Goal: Transaction & Acquisition: Purchase product/service

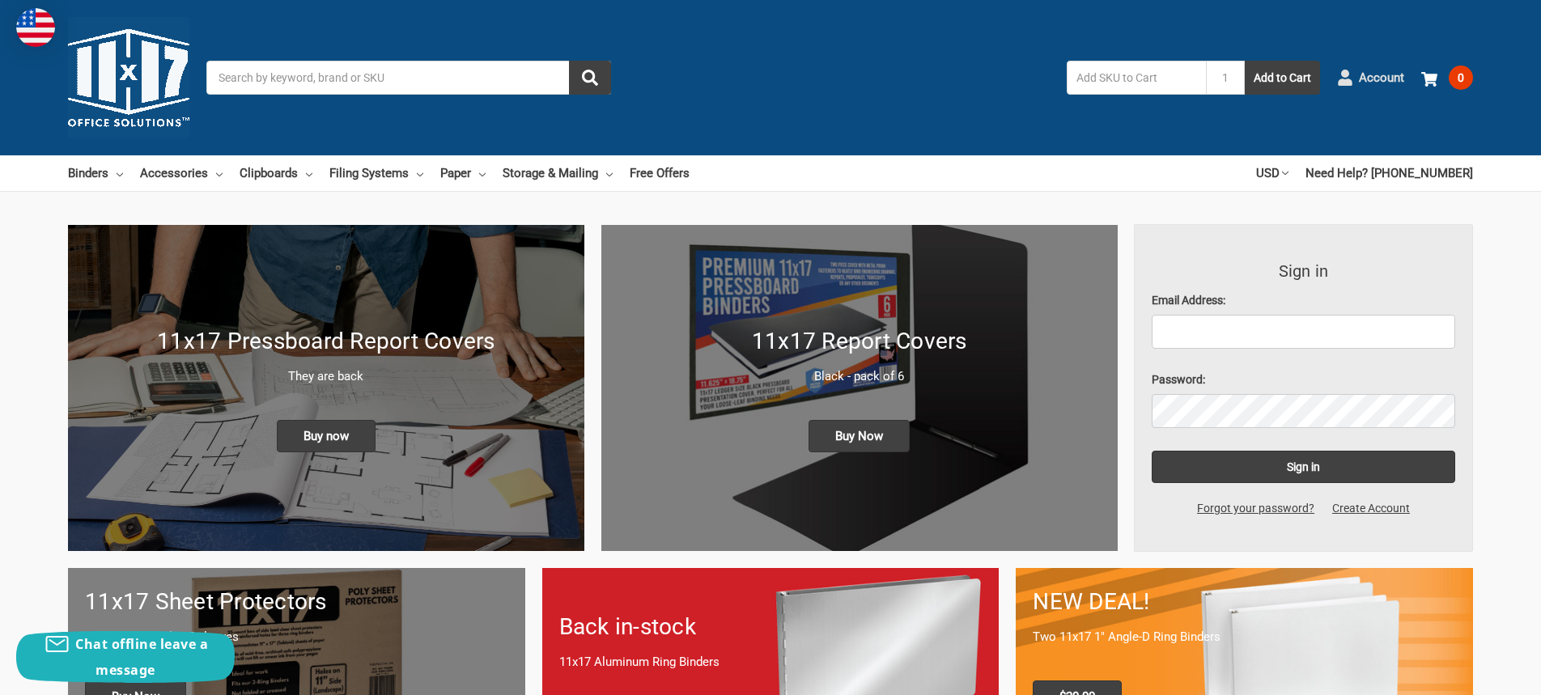
click at [1373, 82] on span "Account" at bounding box center [1381, 78] width 45 height 19
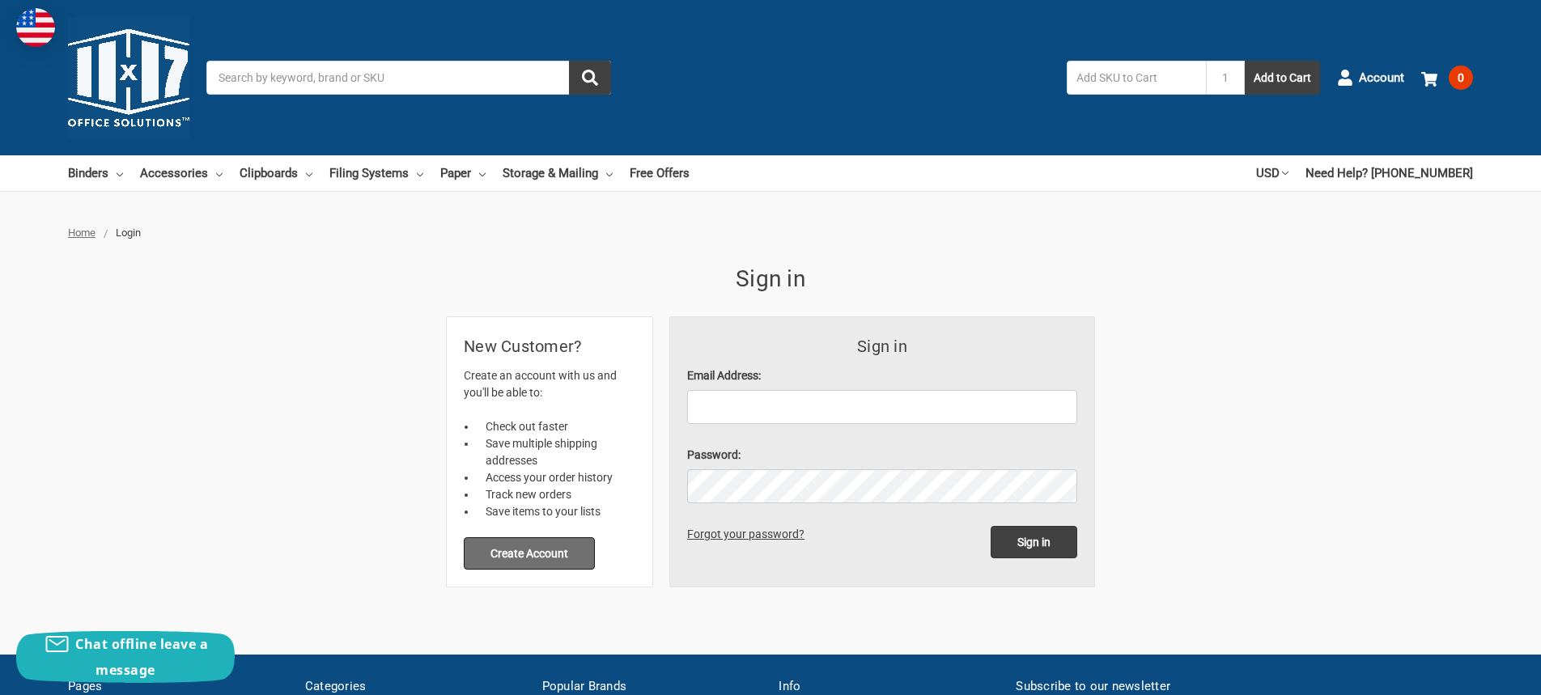
click at [565, 552] on button "Create Account" at bounding box center [529, 553] width 131 height 32
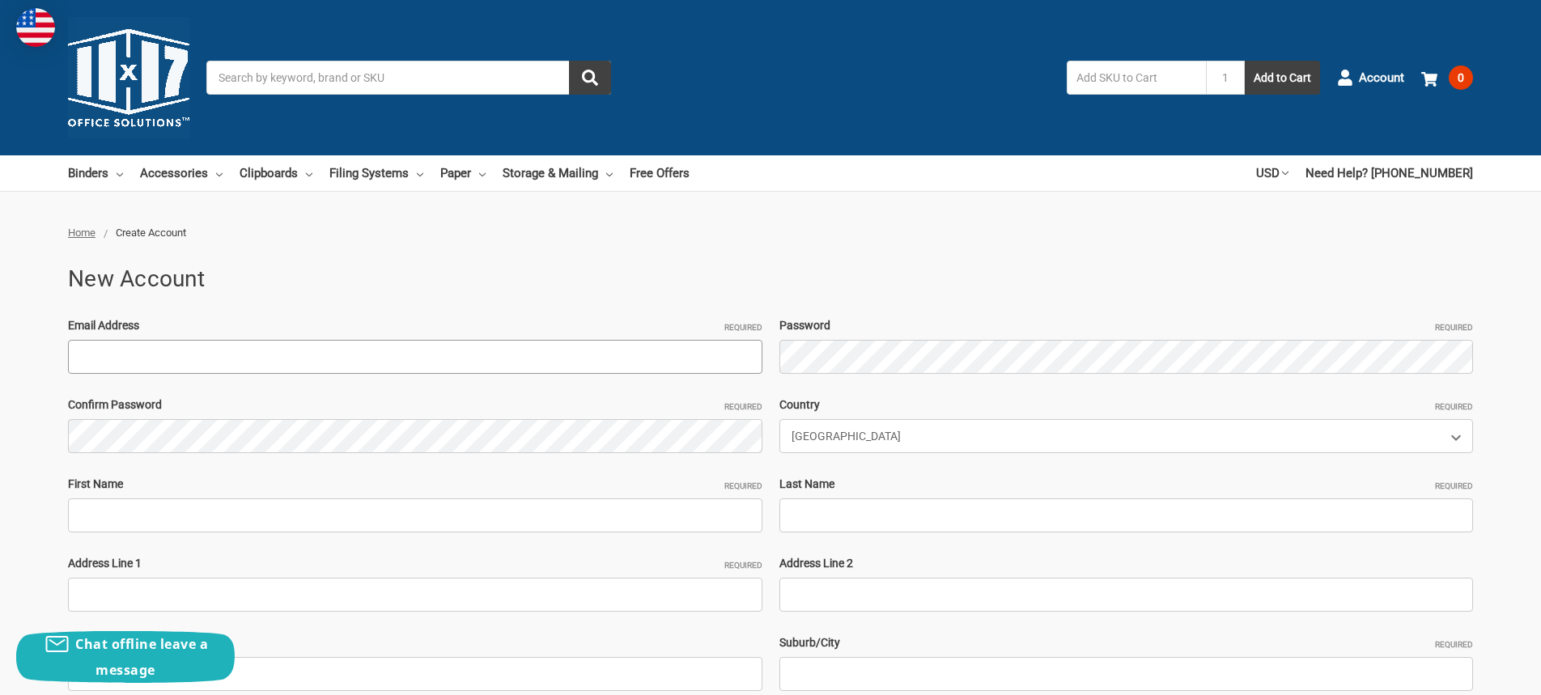
drag, startPoint x: 196, startPoint y: 341, endPoint x: 189, endPoint y: 351, distance: 12.8
click at [191, 348] on input "Email Address Required" at bounding box center [415, 357] width 694 height 34
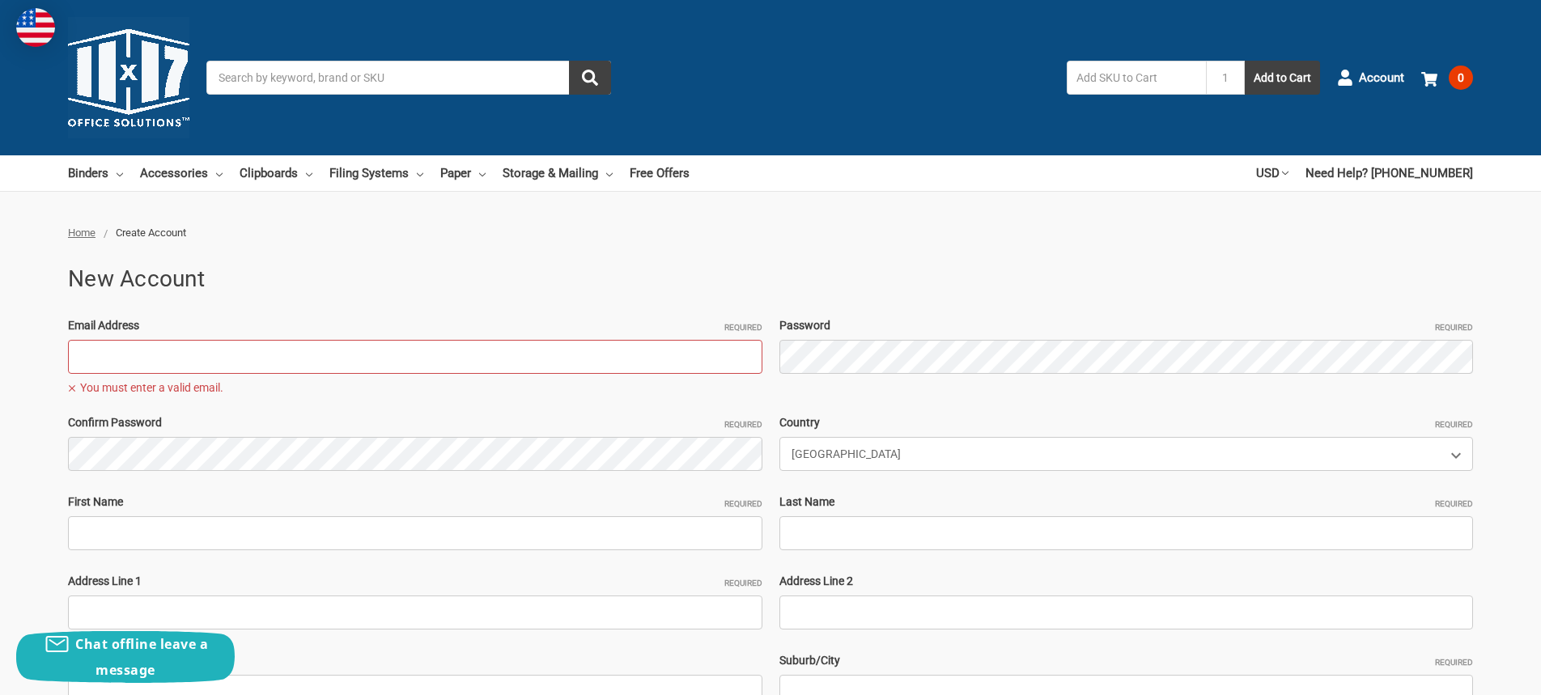
click at [219, 361] on input "Email Address Required" at bounding box center [415, 357] width 694 height 34
paste input "[PERSON_NAME][EMAIL_ADDRESS][PERSON_NAME][DOMAIN_NAME]"
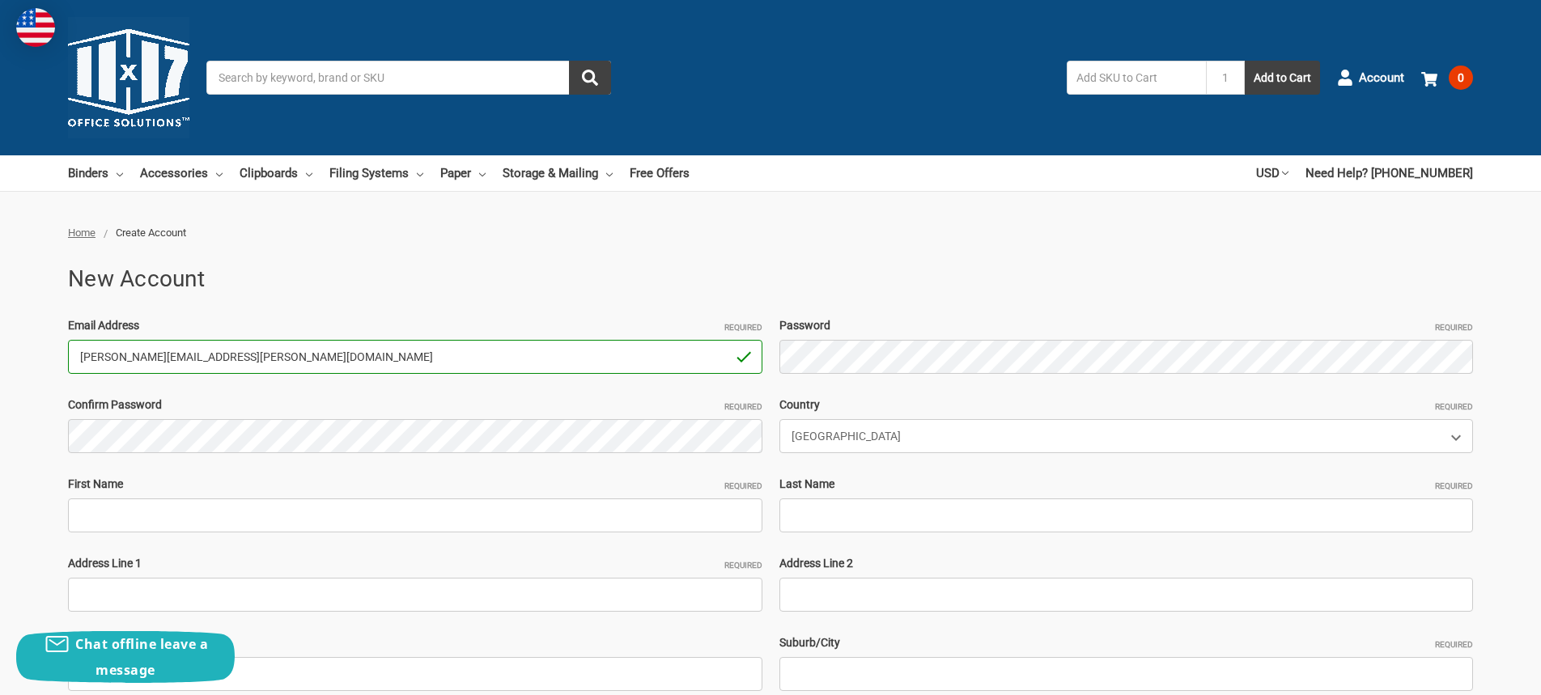
type input "[PERSON_NAME][EMAIL_ADDRESS][PERSON_NAME][DOMAIN_NAME]"
type input "[PERSON_NAME]"
type input "Lanthron"
type input "2580 Westbelt Dr. Suite 200"
type input "PK Controls Inc."
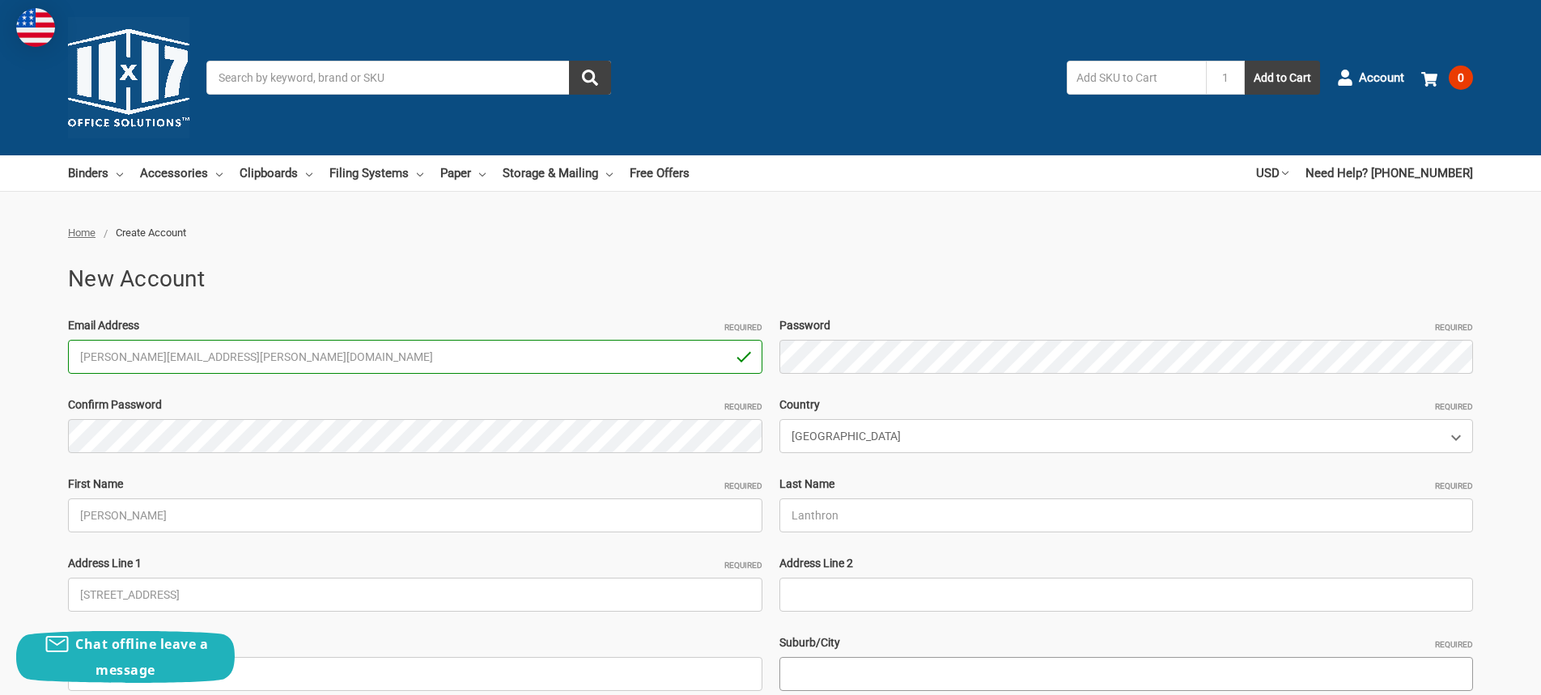
type input "Columbus"
select select "Ohio"
type input "43228"
type input "6147330979"
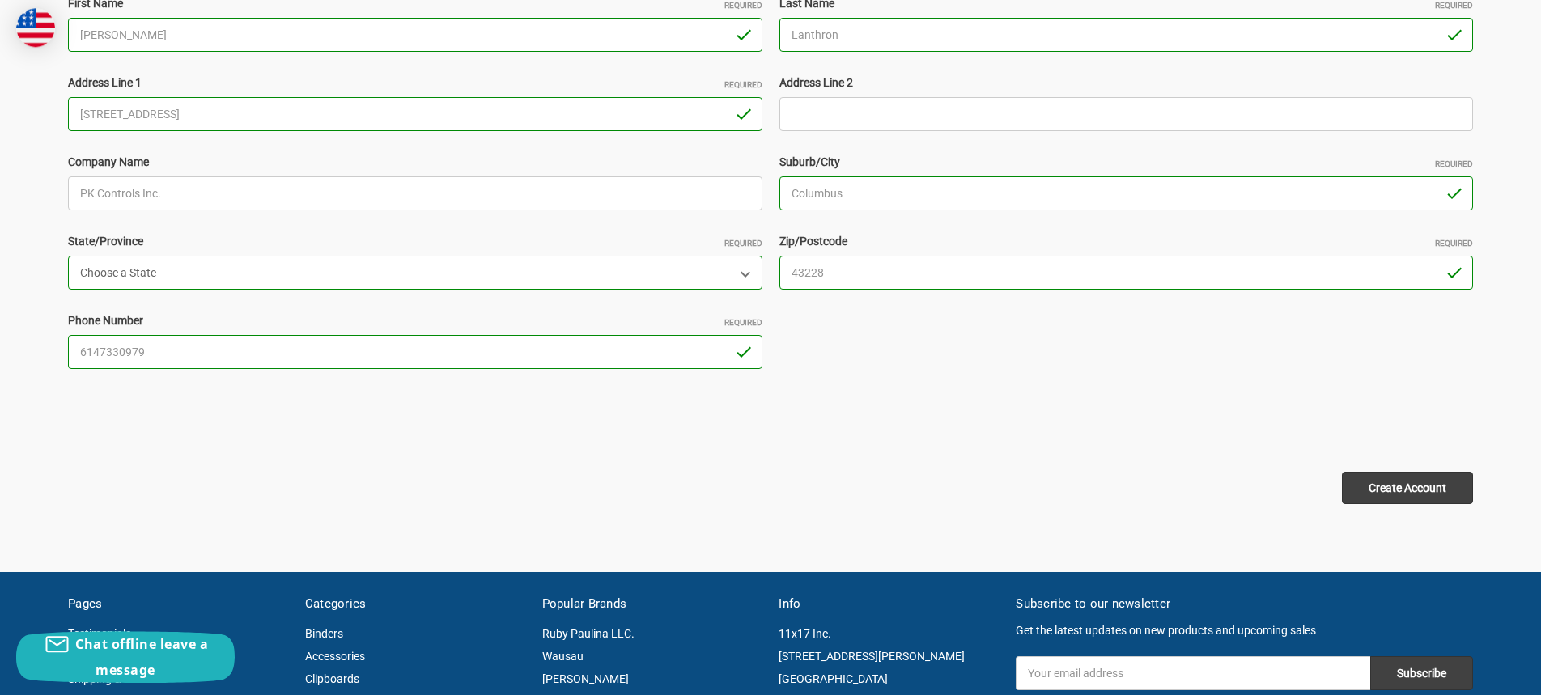
scroll to position [495, 0]
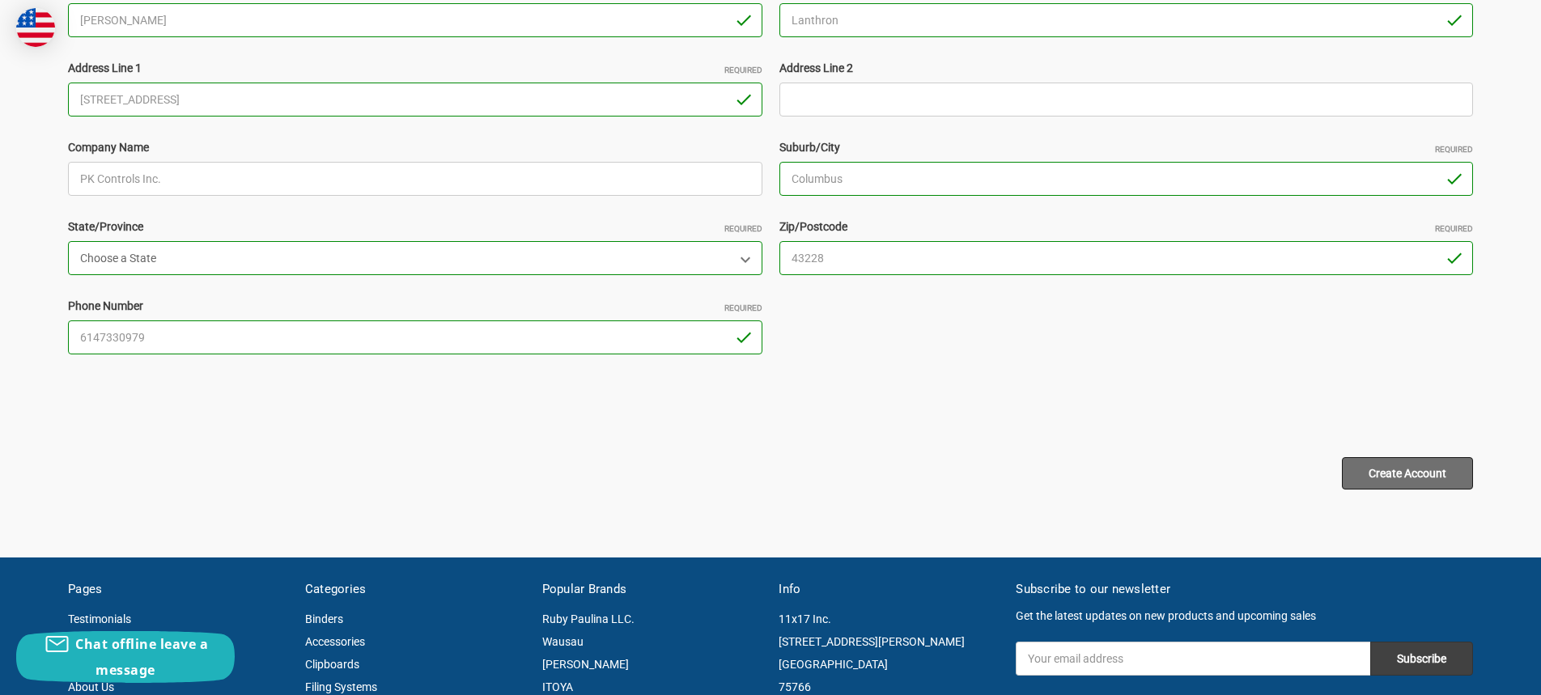
click at [1399, 468] on input "Create Account" at bounding box center [1407, 473] width 131 height 32
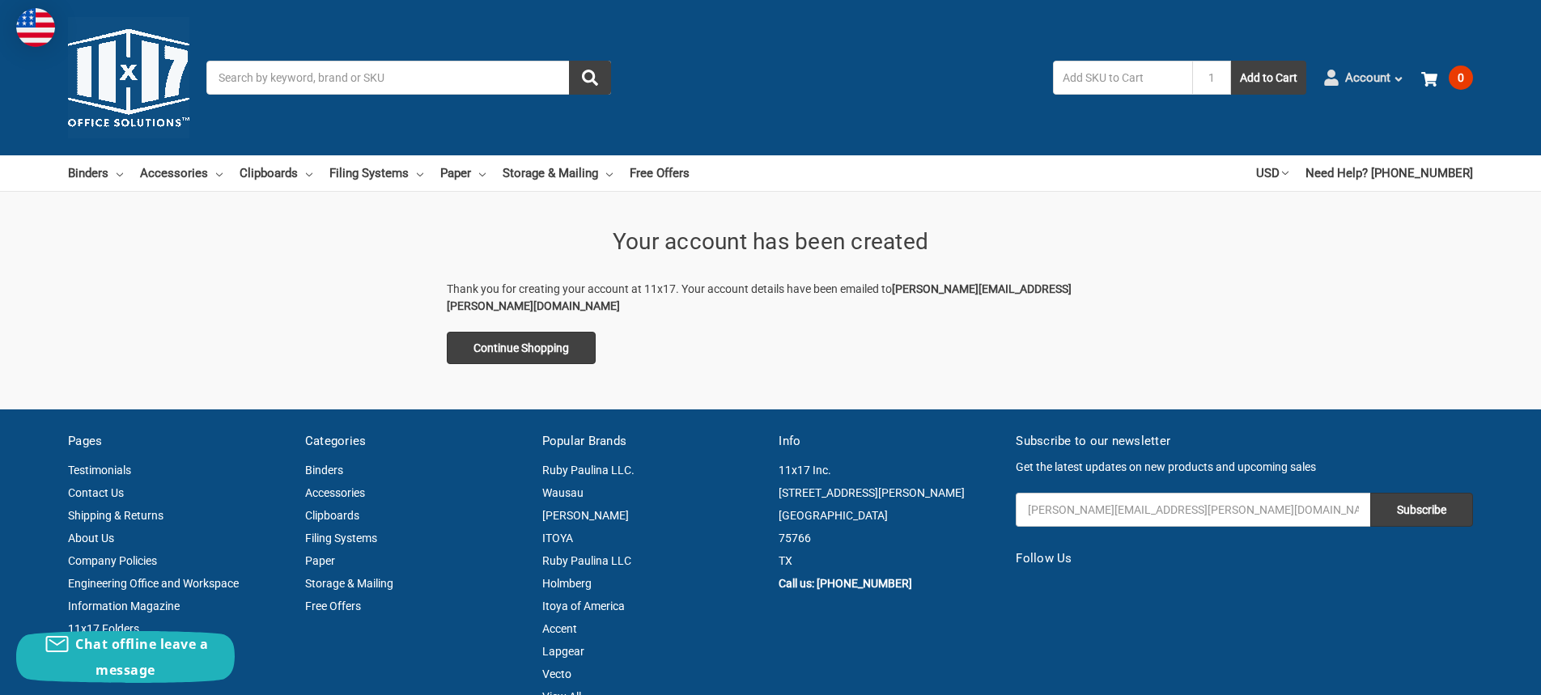
click at [1361, 83] on span "Account" at bounding box center [1367, 78] width 45 height 19
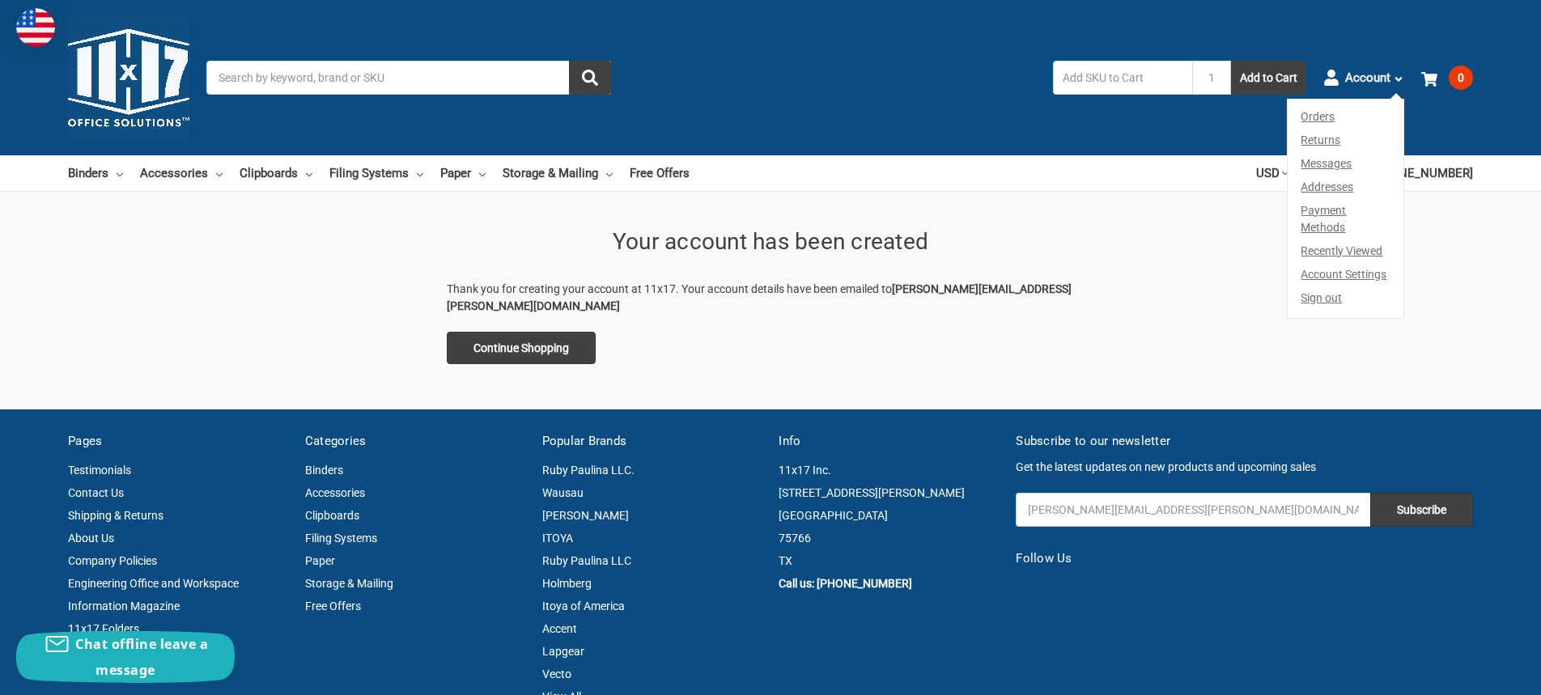
click at [1359, 263] on link "Account Settings" at bounding box center [1346, 274] width 116 height 23
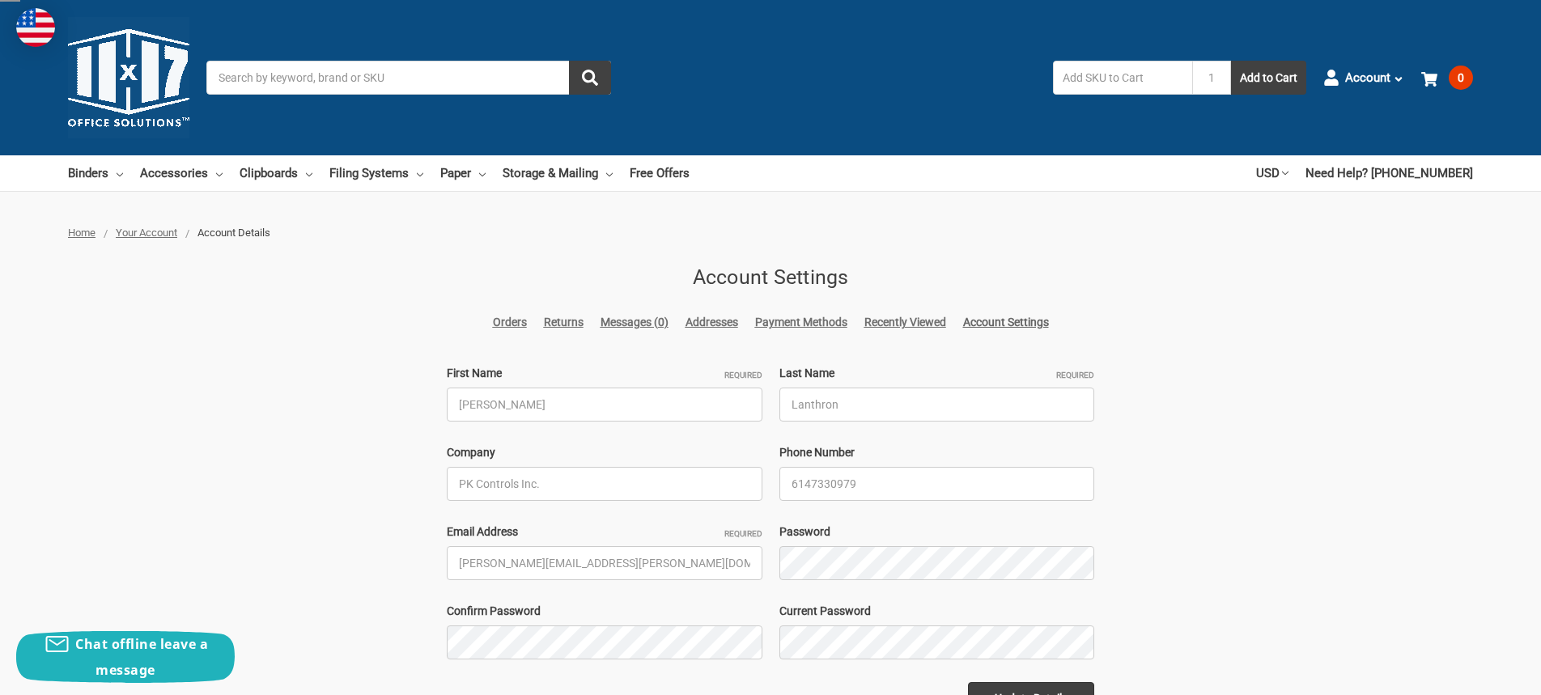
click at [718, 322] on link "Addresses" at bounding box center [712, 322] width 53 height 17
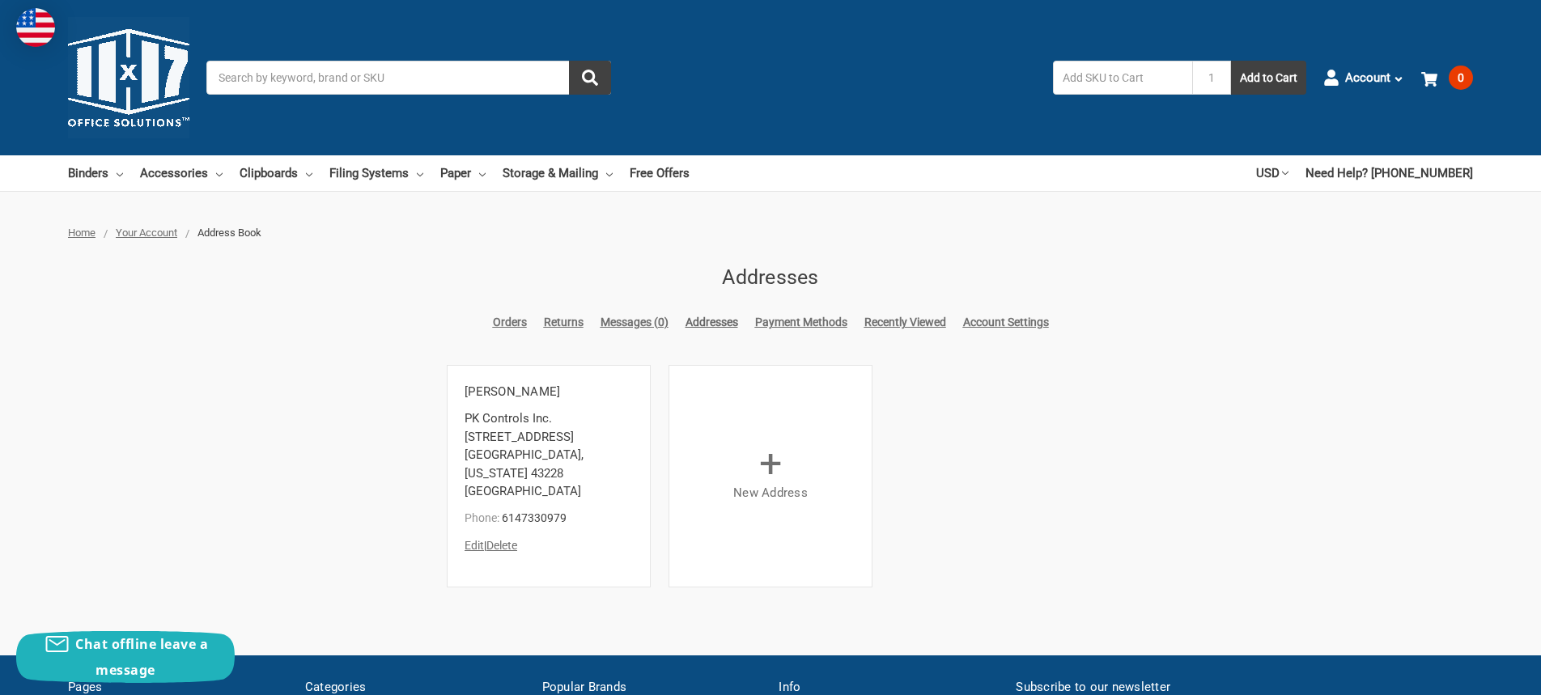
click at [763, 454] on span "+" at bounding box center [770, 464] width 23 height 47
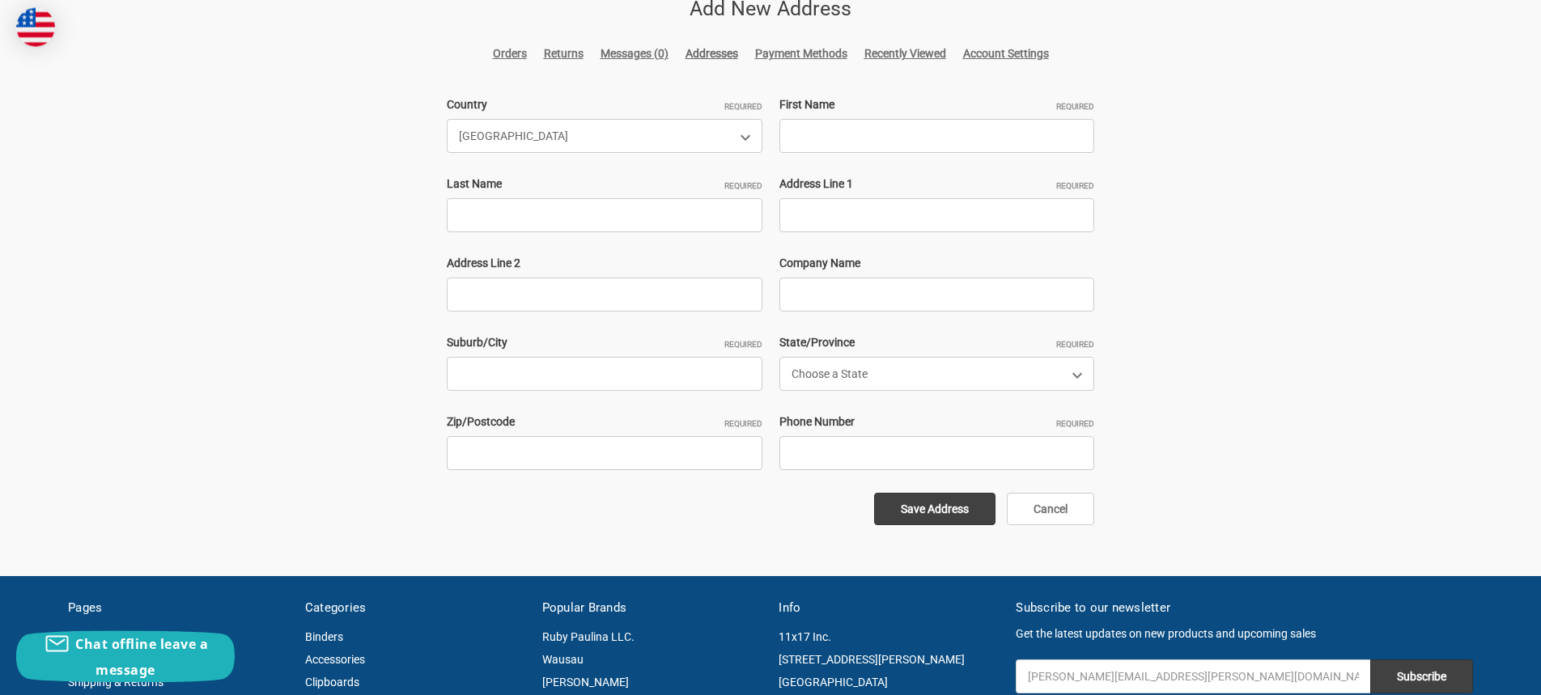
scroll to position [165, 0]
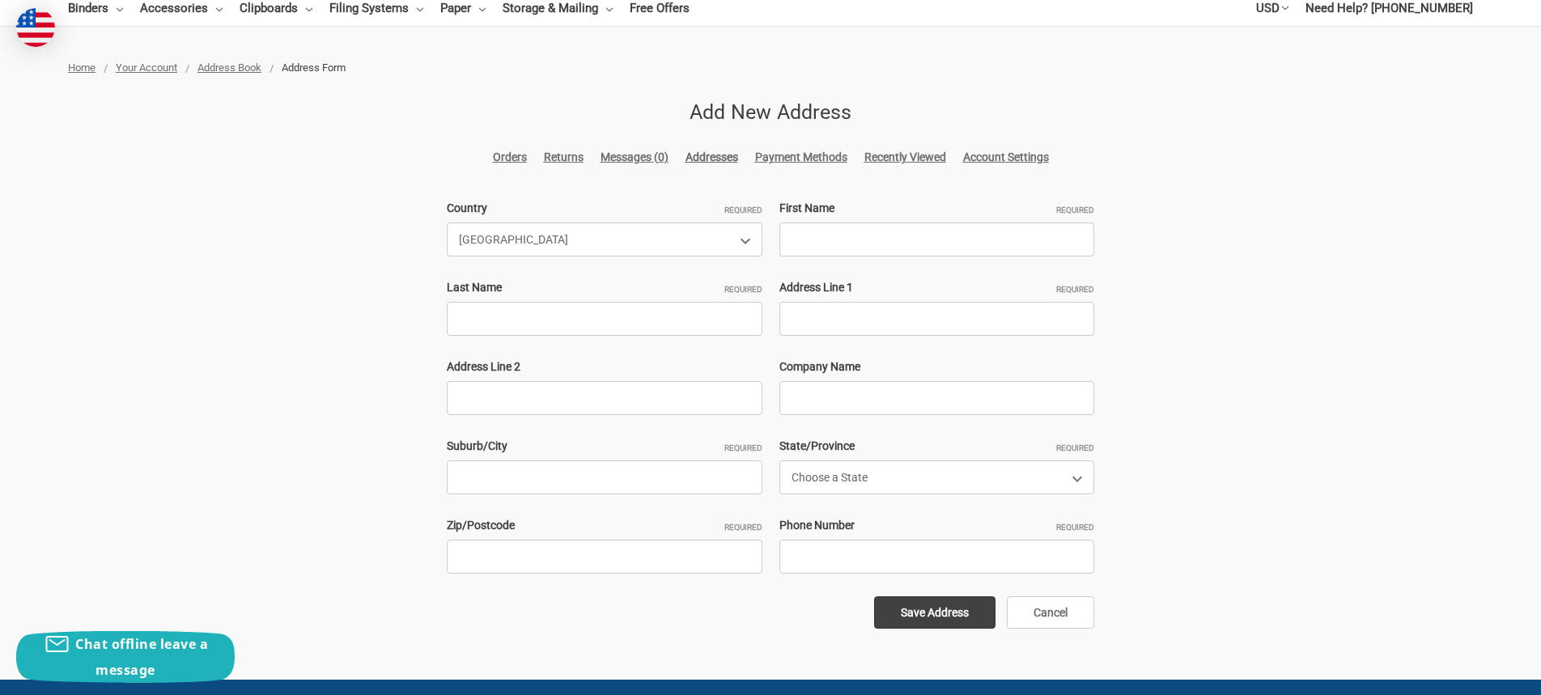
click at [839, 154] on link "Payment Methods" at bounding box center [801, 157] width 92 height 17
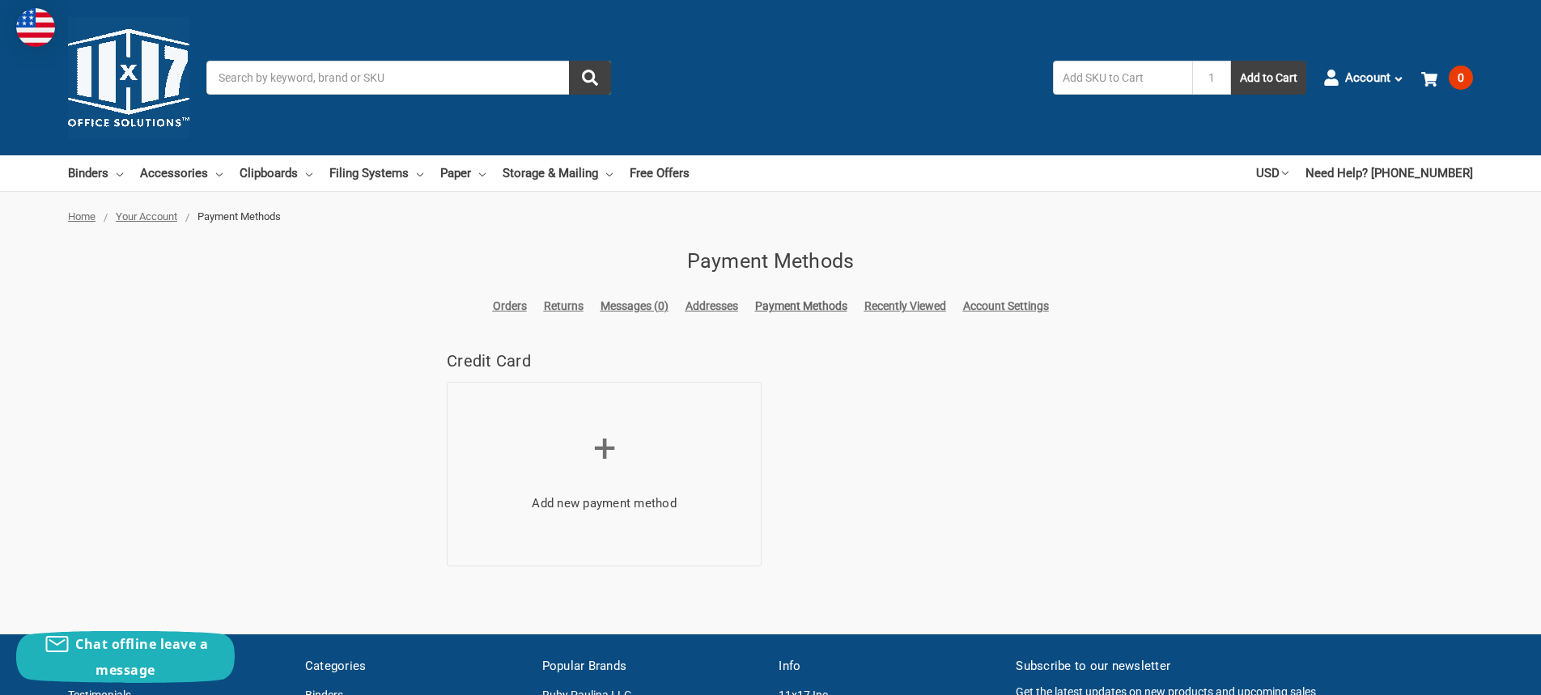
click at [1041, 308] on link "Account Settings" at bounding box center [1006, 306] width 86 height 17
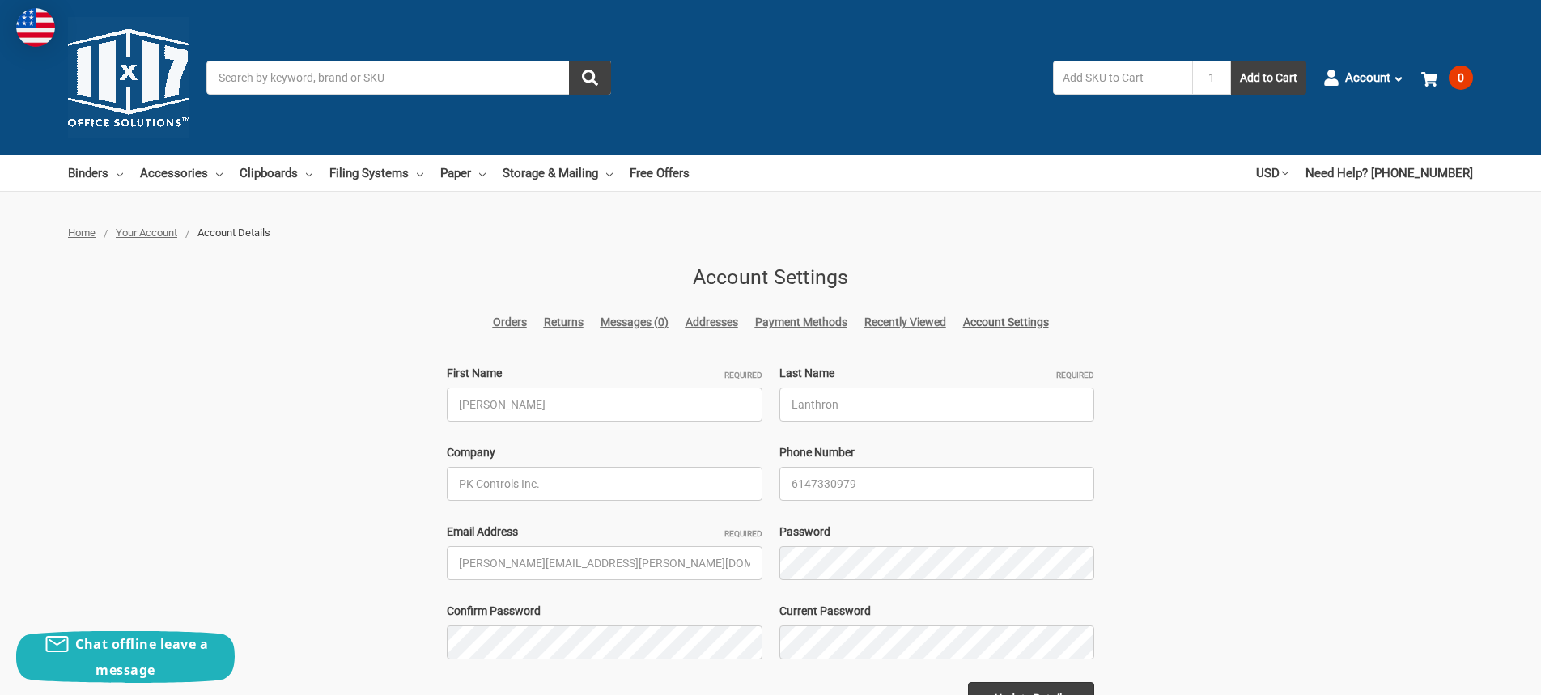
click at [87, 233] on span "Home" at bounding box center [82, 233] width 28 height 12
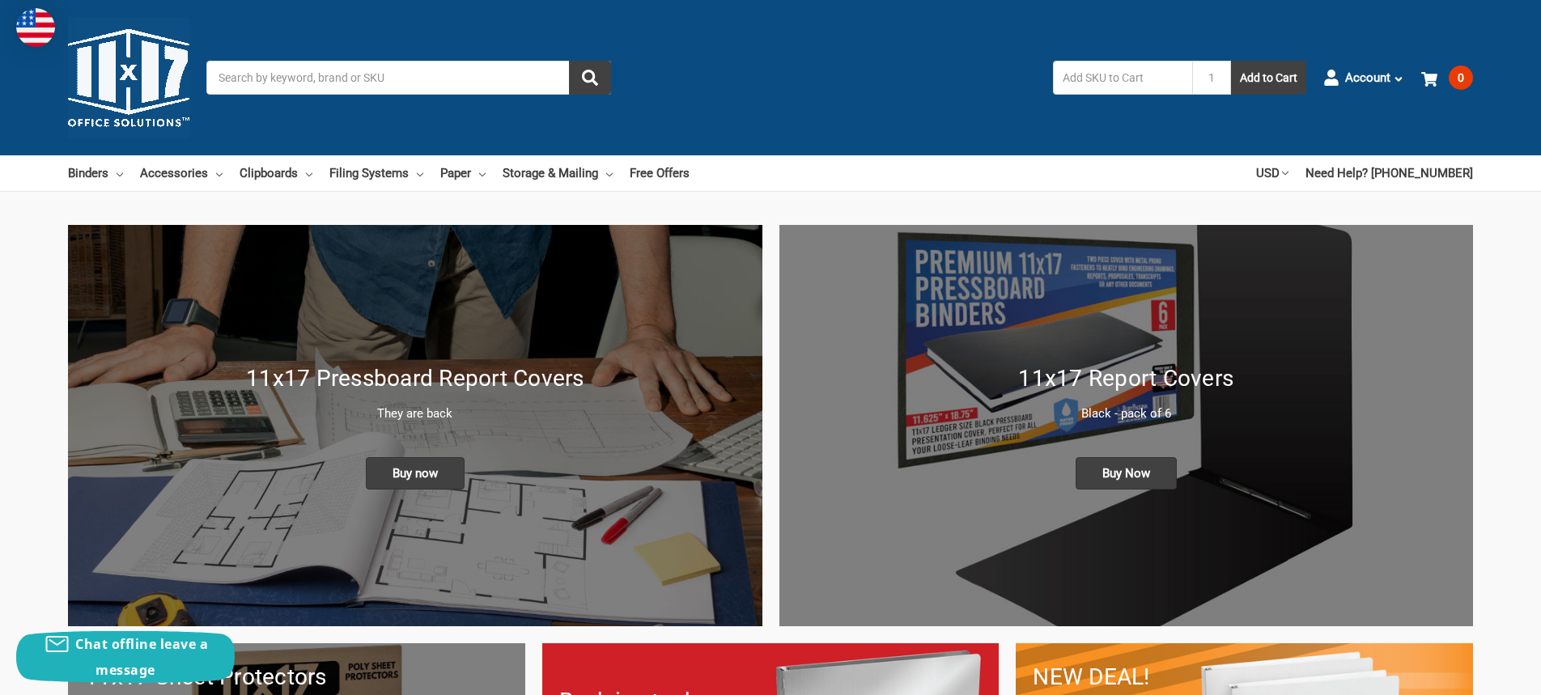
click at [231, 86] on input "Search" at bounding box center [408, 78] width 405 height 34
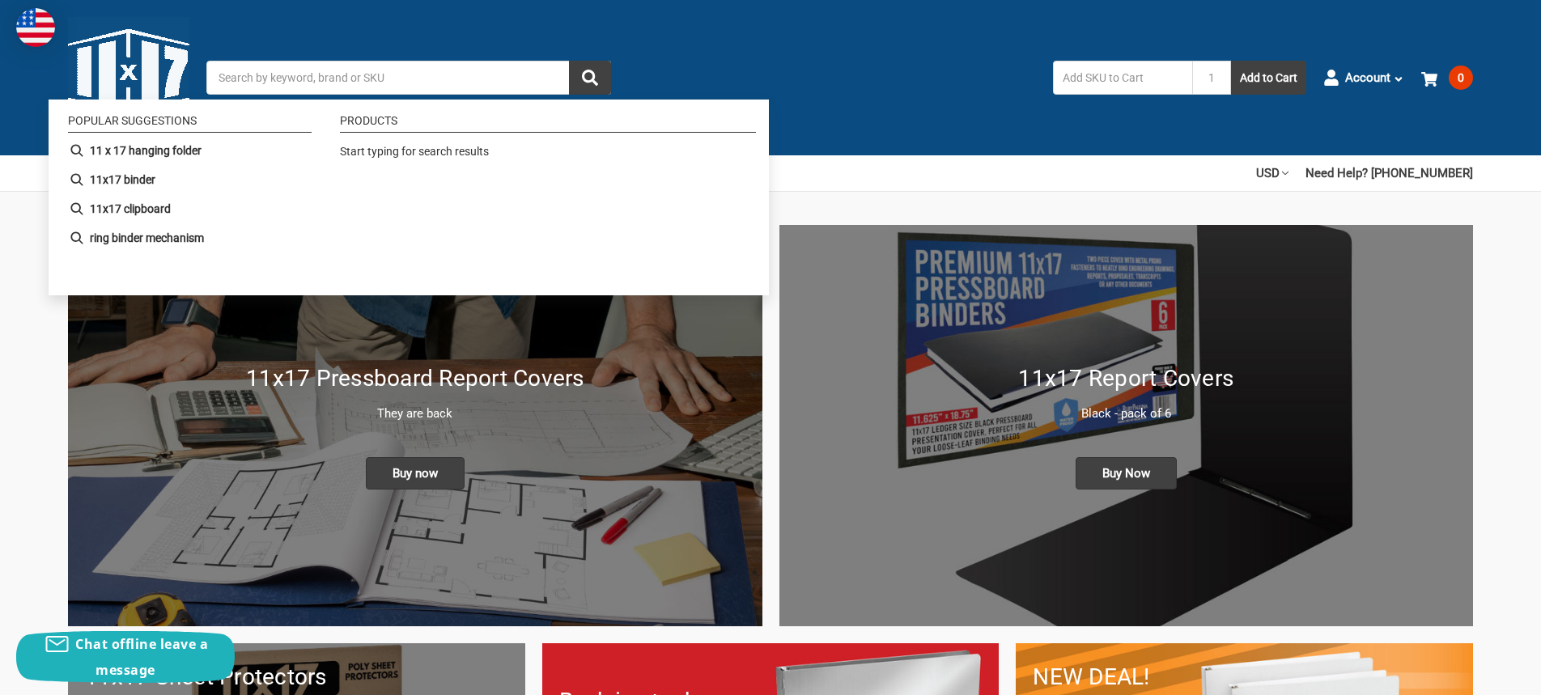
paste input "116910"
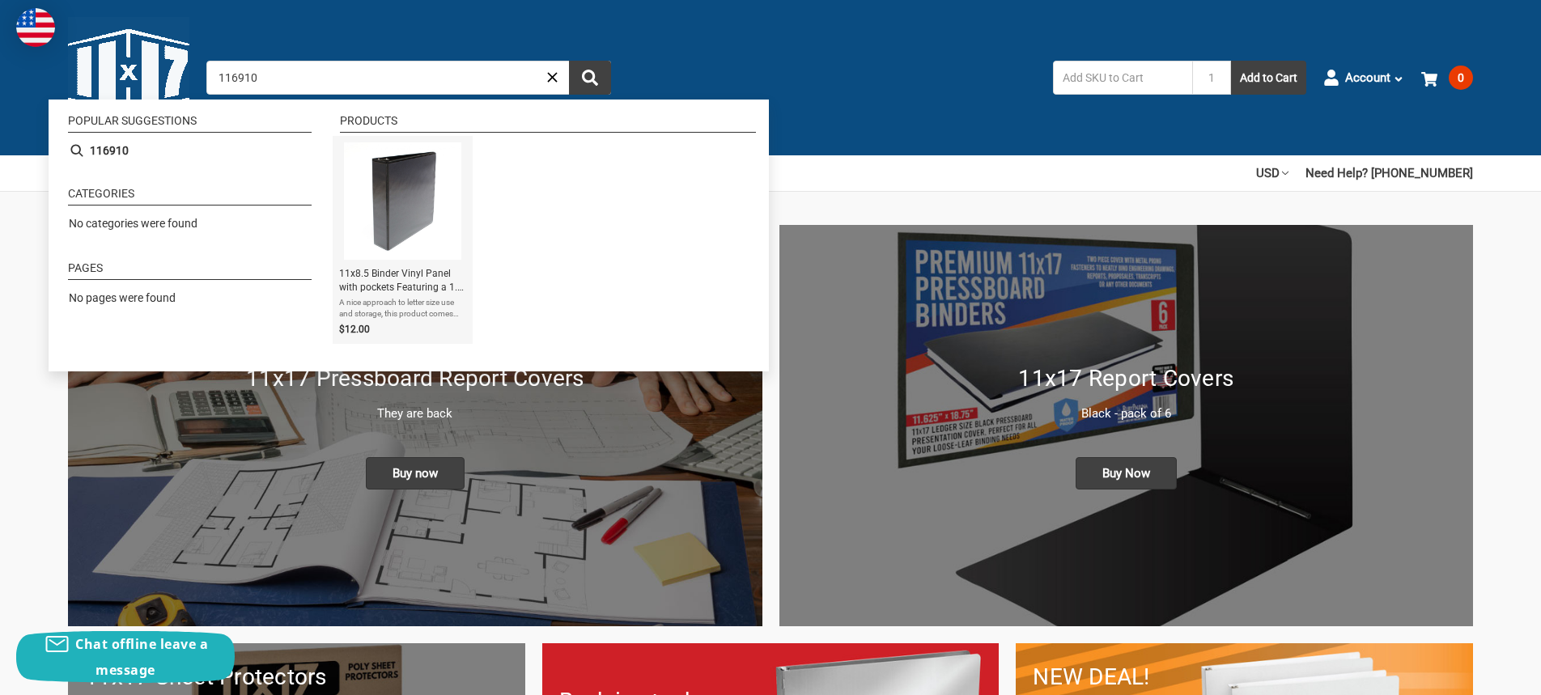
type input "116910"
click at [409, 220] on img "Instant Search Results" at bounding box center [402, 200] width 117 height 117
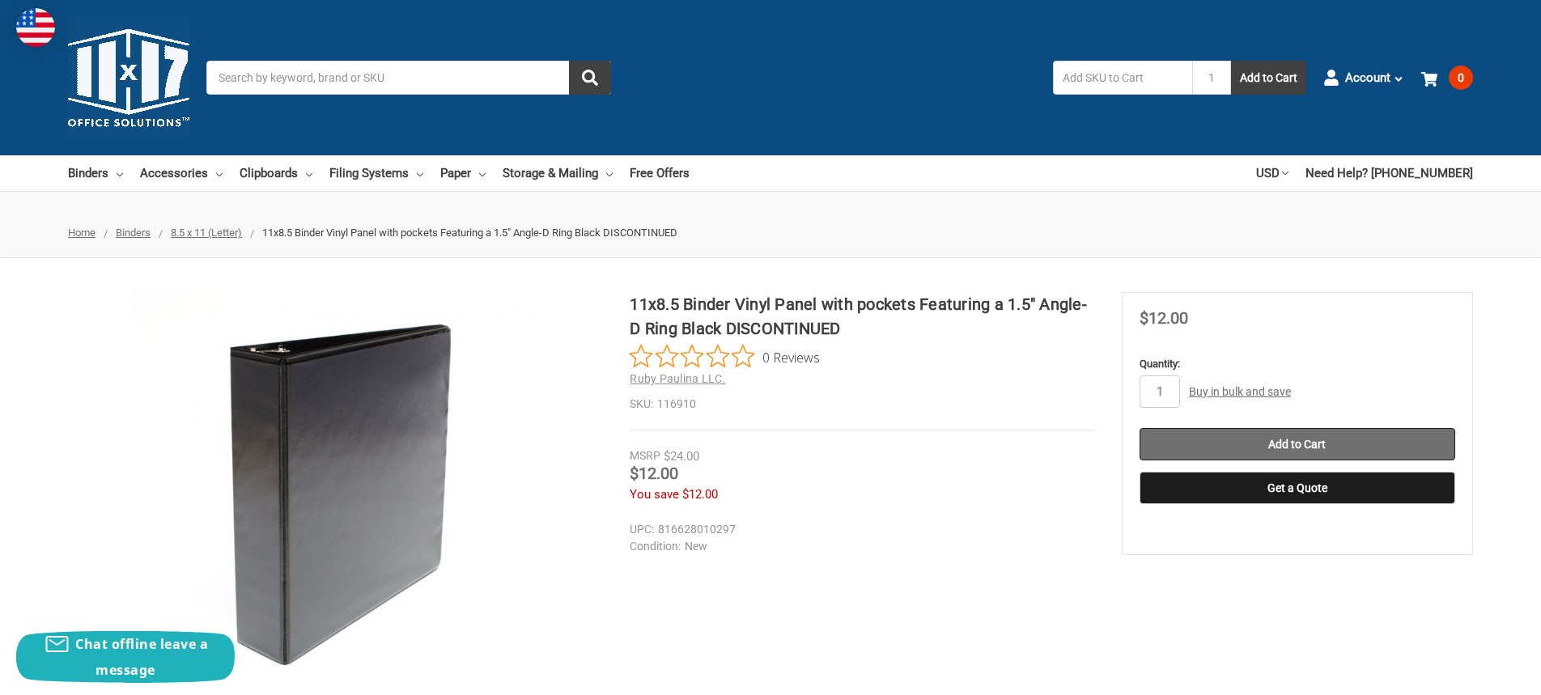
click at [1264, 440] on input "Add to Cart" at bounding box center [1298, 444] width 316 height 32
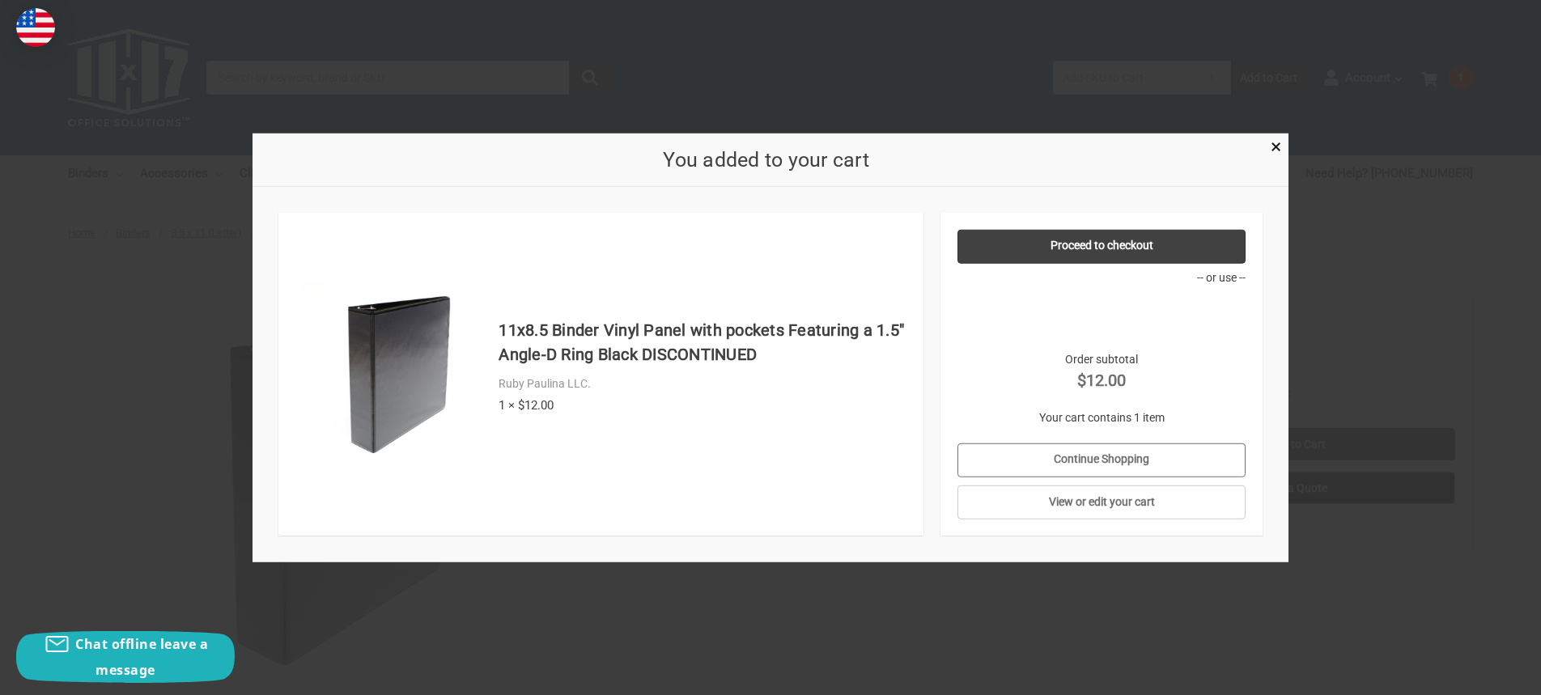
click at [1119, 455] on link "Continue Shopping" at bounding box center [1102, 460] width 289 height 34
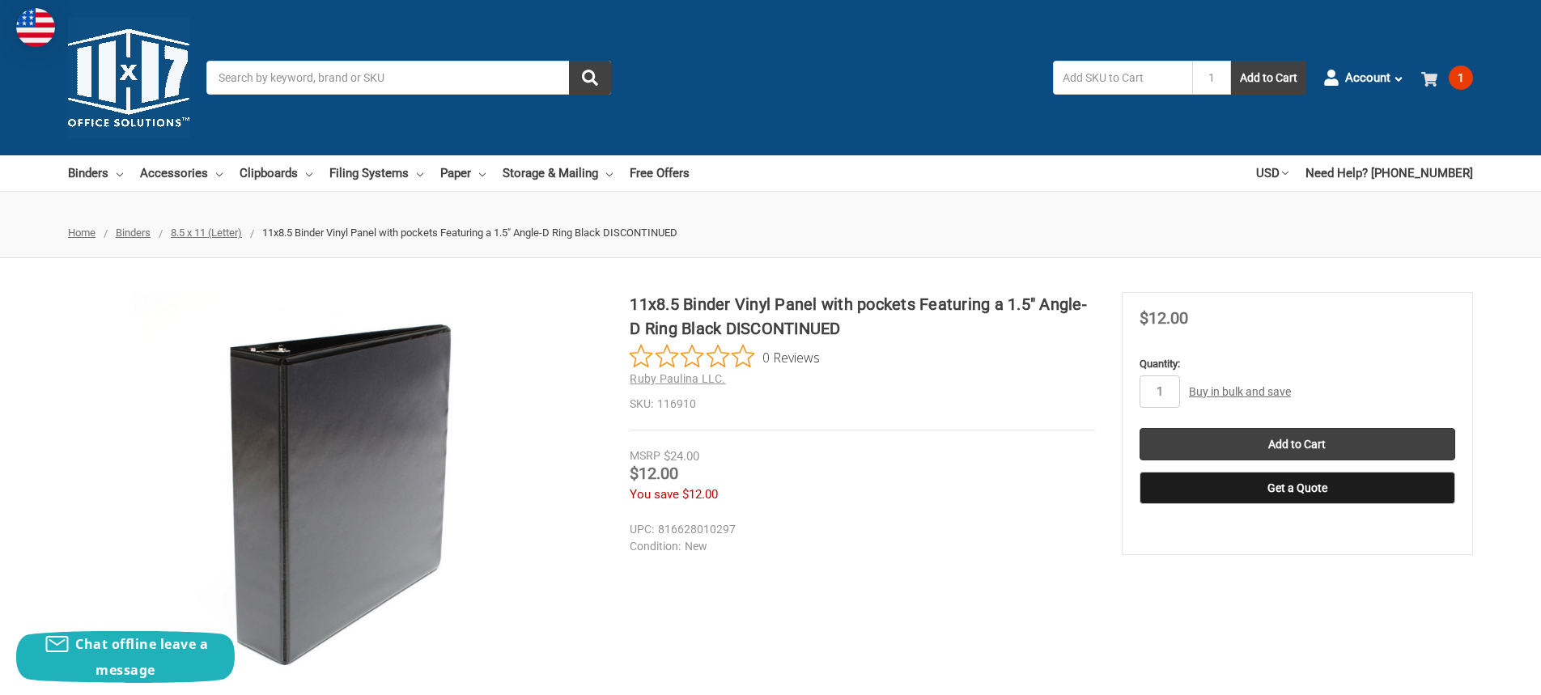
click at [1433, 74] on use at bounding box center [1429, 79] width 16 height 15
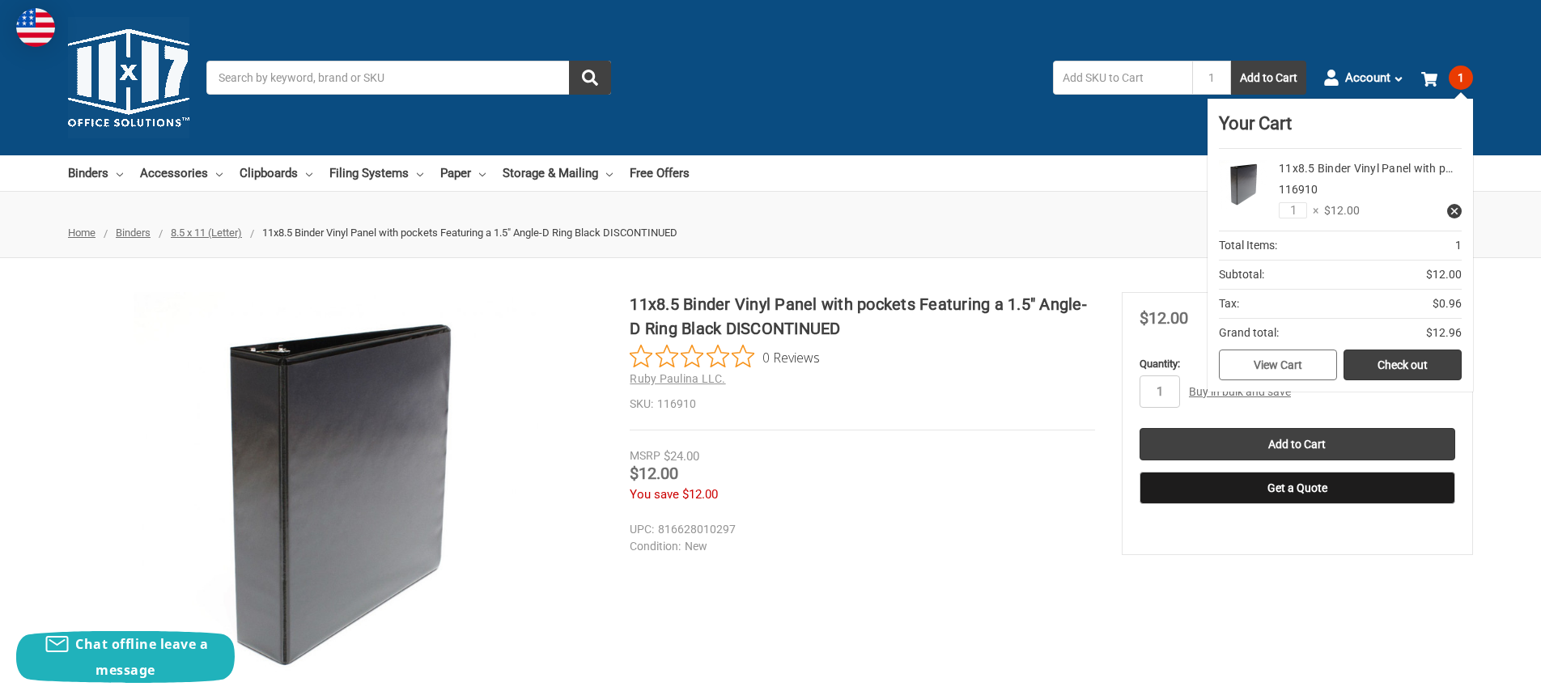
click at [1285, 365] on link "View Cart" at bounding box center [1278, 365] width 118 height 31
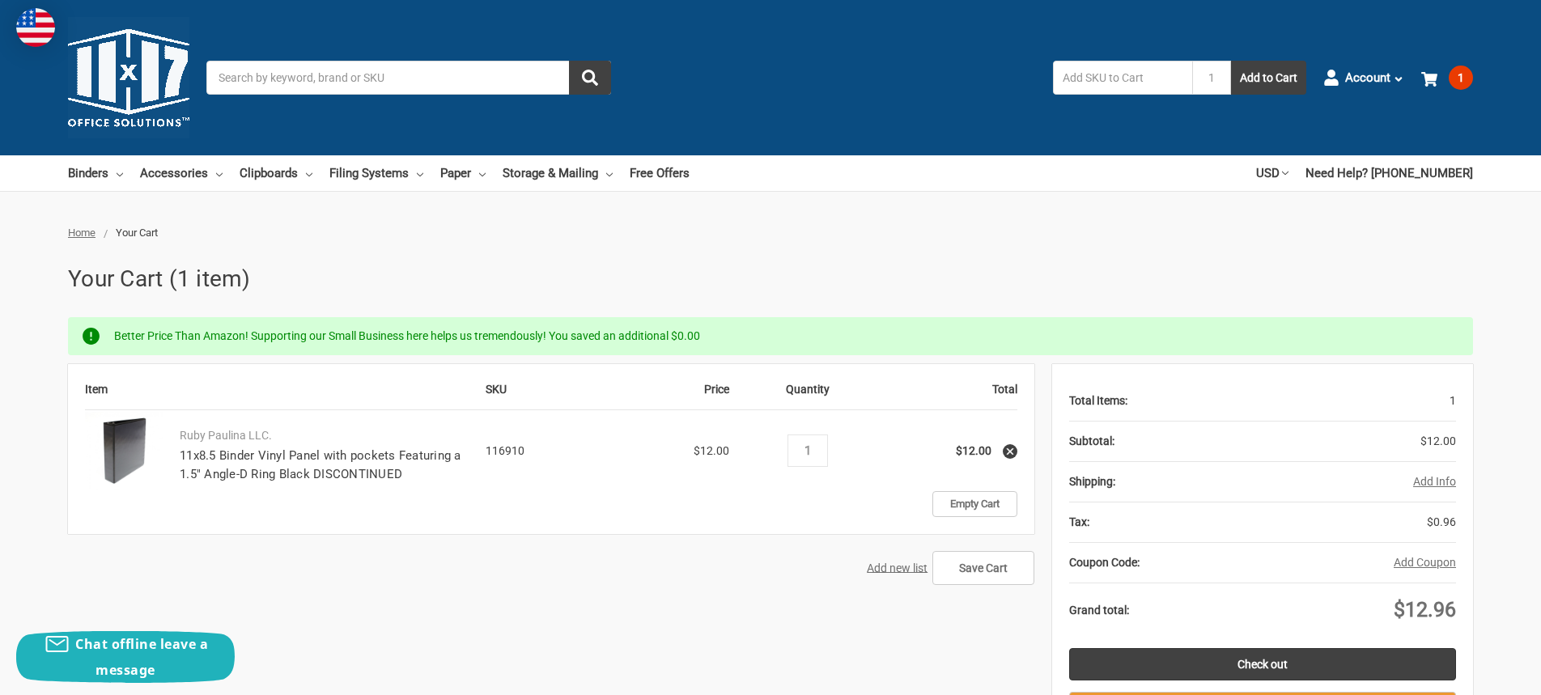
click at [384, 84] on input "Search" at bounding box center [408, 78] width 405 height 34
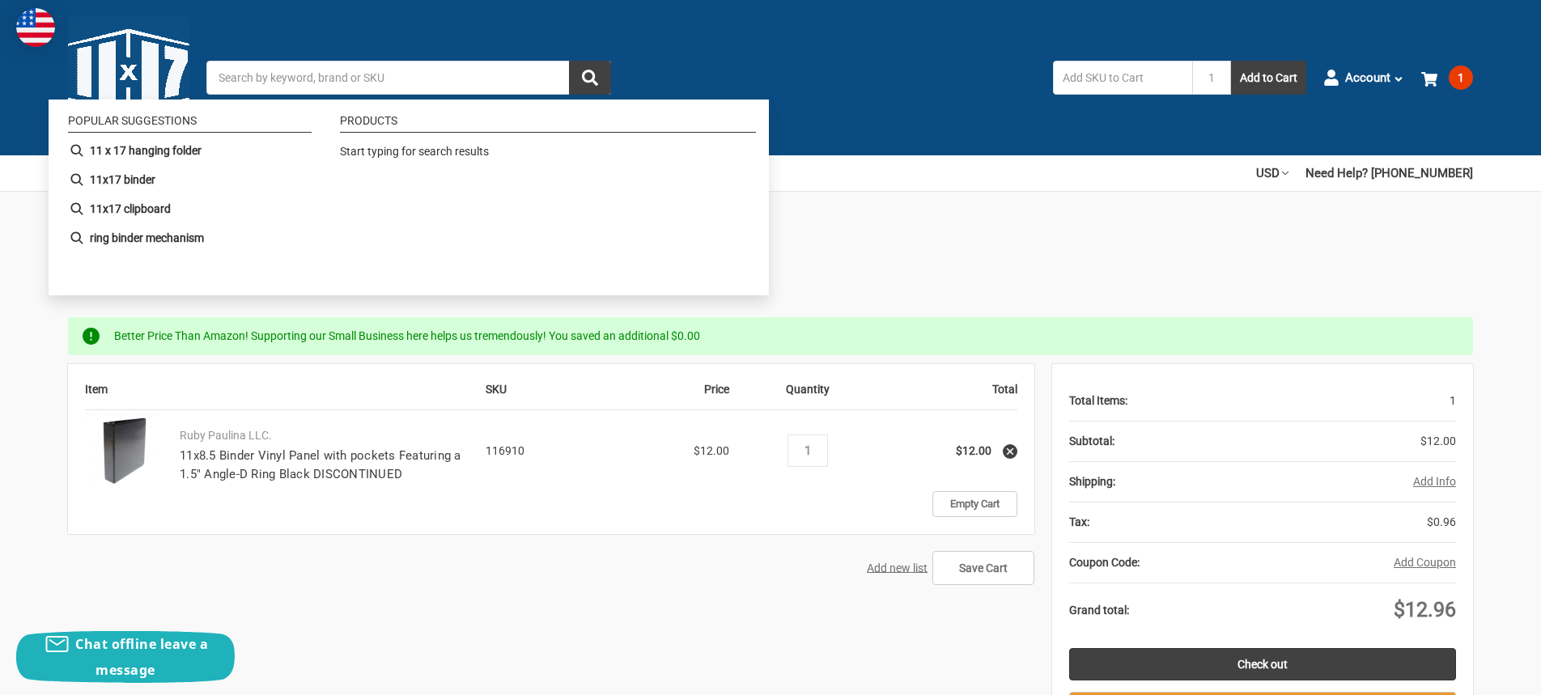
paste input "516610"
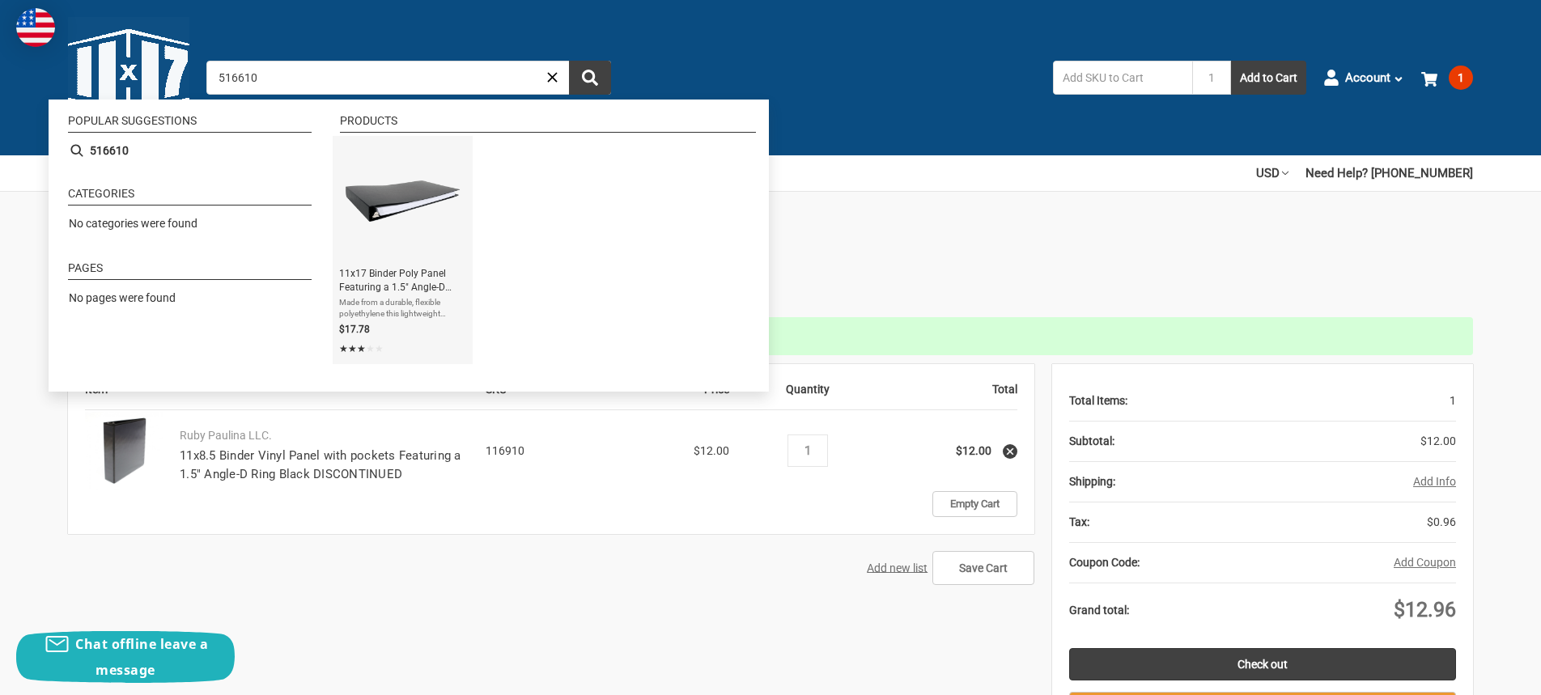
type input "516610"
click at [393, 240] on img "Instant Search Results" at bounding box center [402, 200] width 117 height 117
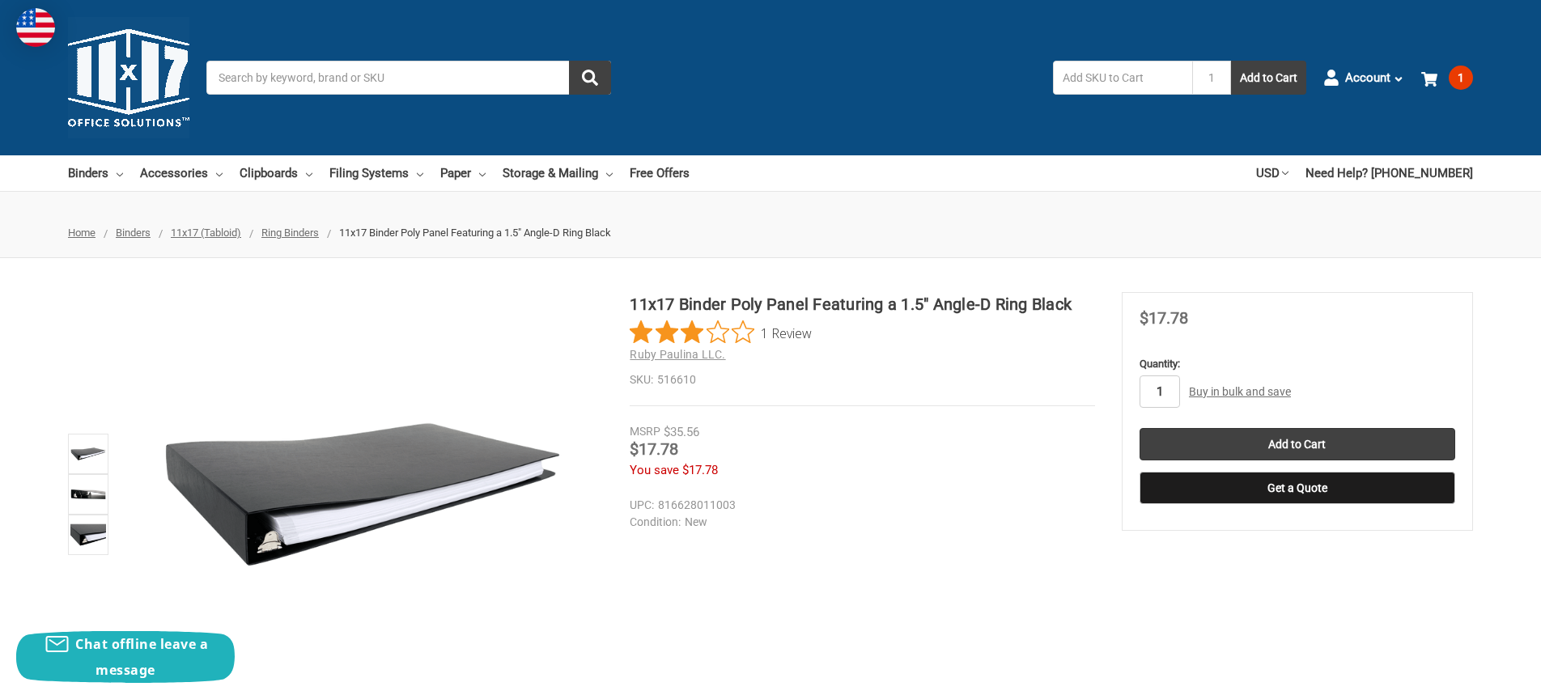
click at [1163, 385] on input "1" at bounding box center [1160, 392] width 40 height 32
click at [1293, 444] on input "Add to Cart" at bounding box center [1298, 444] width 316 height 32
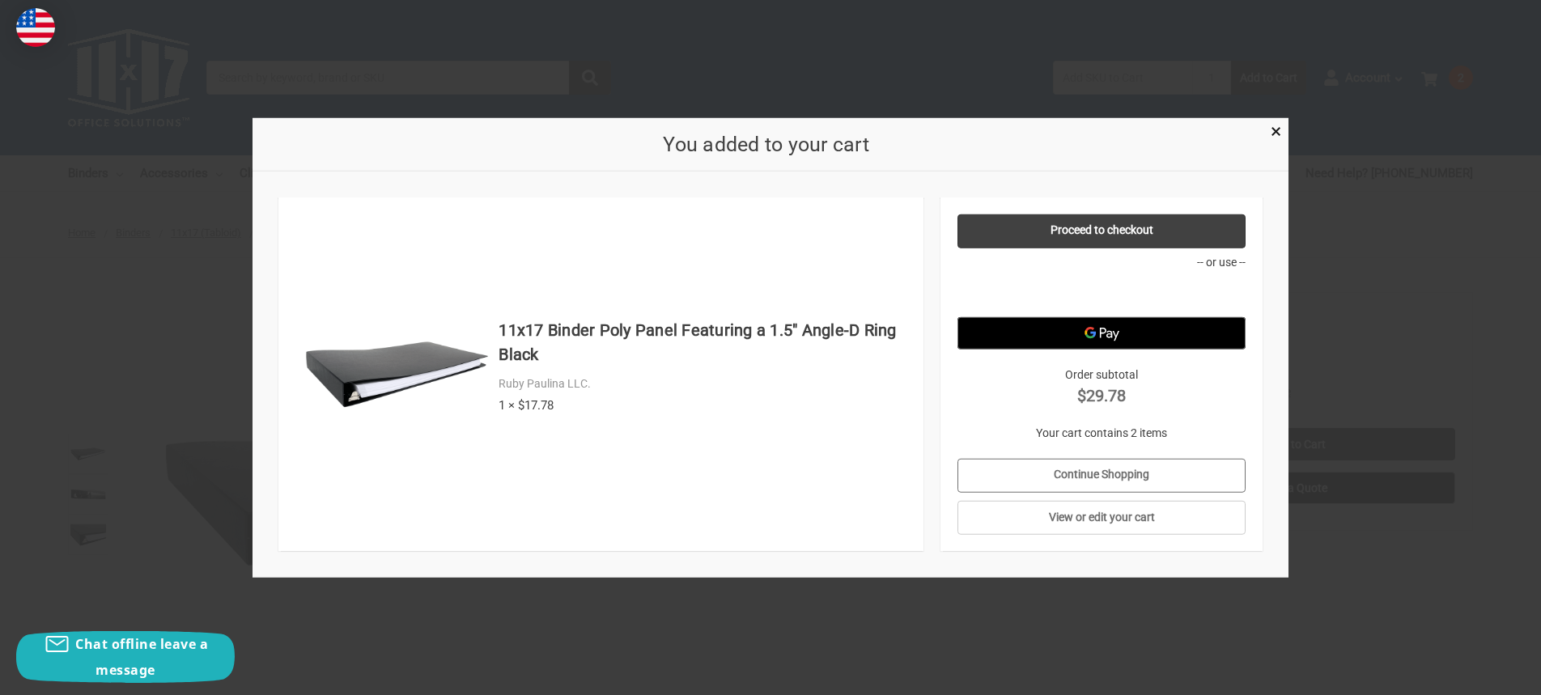
click at [1102, 453] on section "Proceed to checkout -- or use -- -- or use -- Order subtotal $29.78 Your cart c…" at bounding box center [1102, 374] width 323 height 355
click at [1118, 472] on link "Continue Shopping" at bounding box center [1102, 475] width 289 height 34
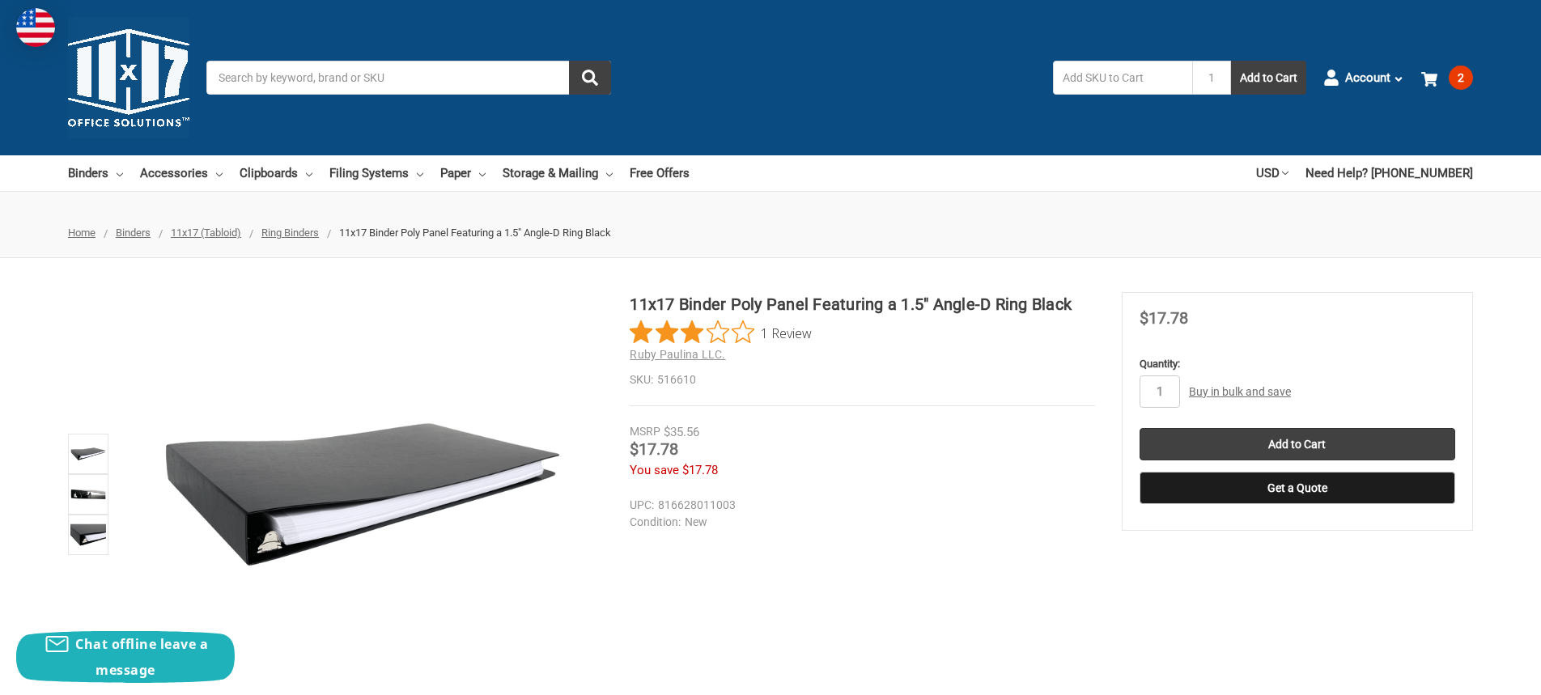
click at [301, 69] on input "Search" at bounding box center [408, 78] width 405 height 34
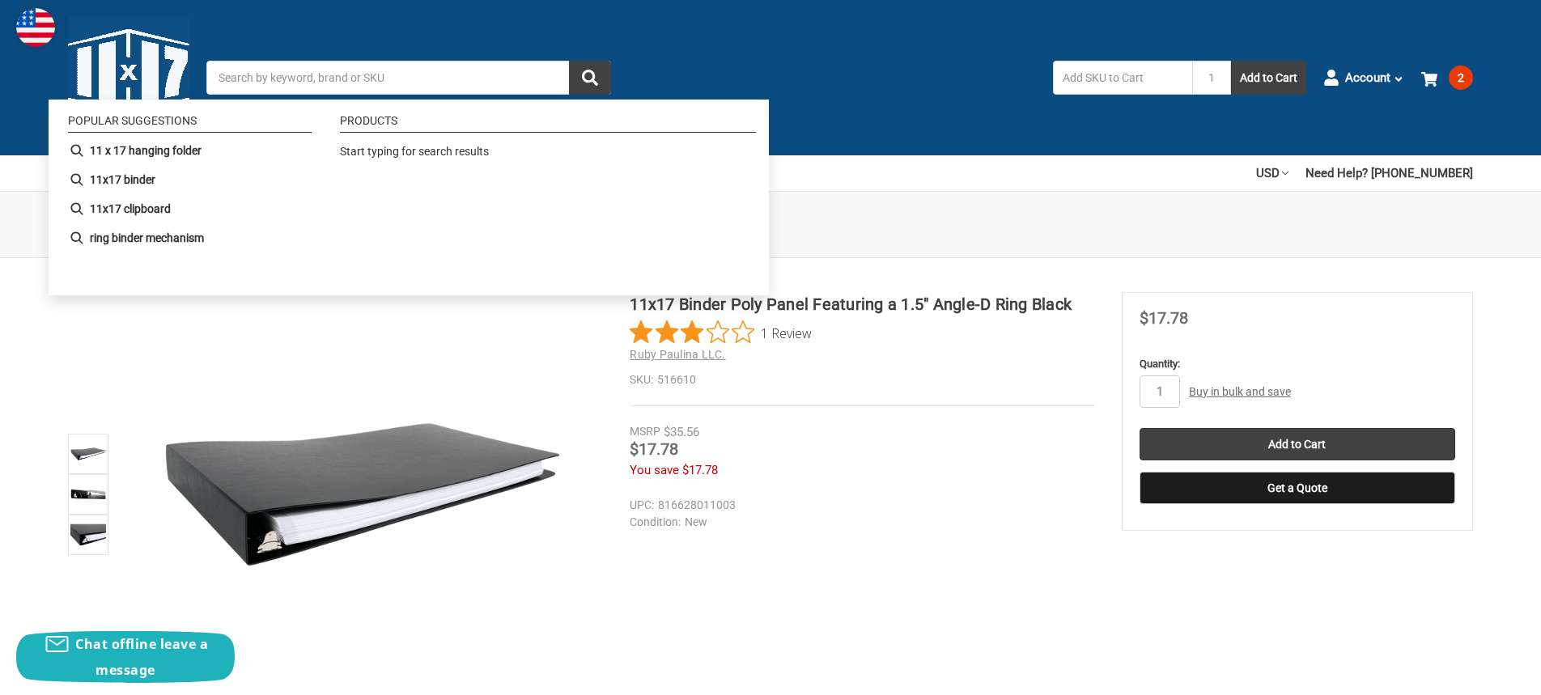
paste input "592807"
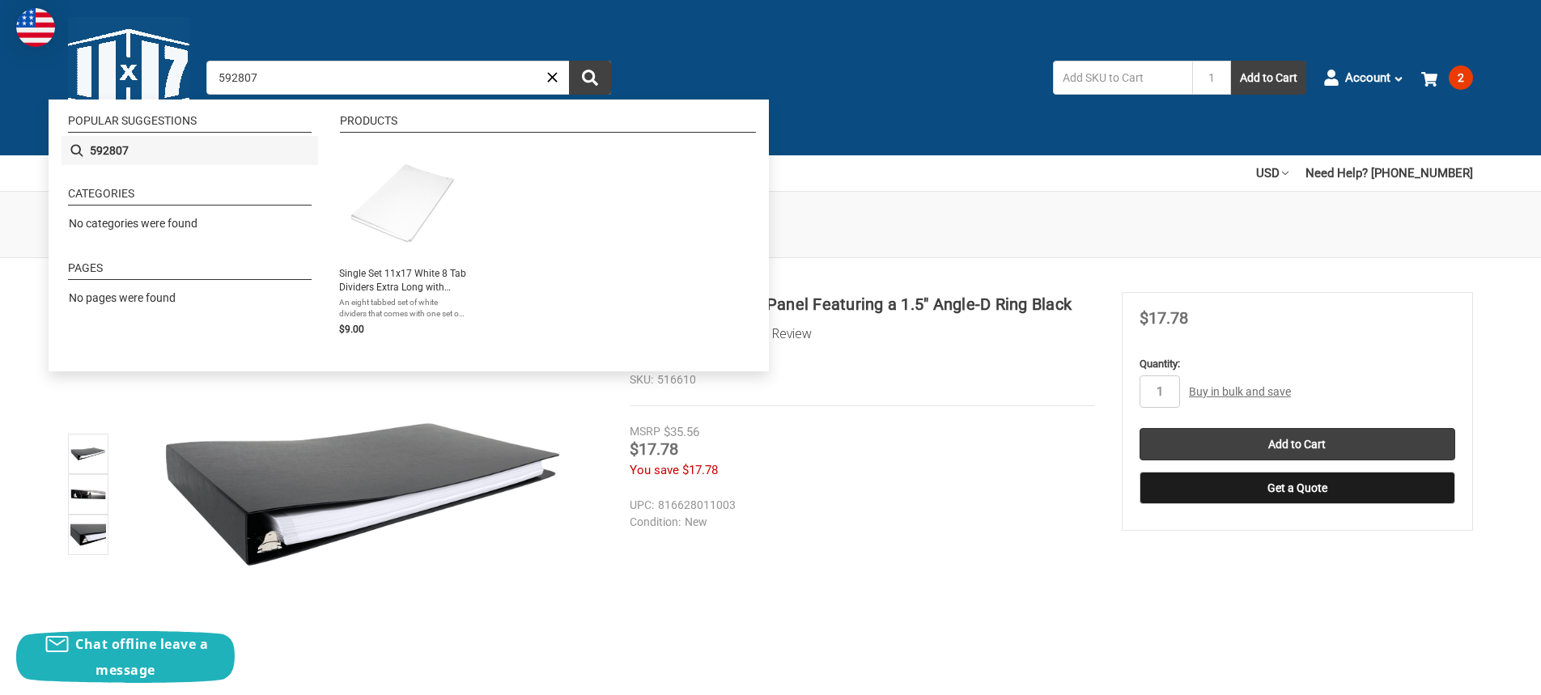
type input "592807"
click at [133, 156] on li "592807" at bounding box center [190, 150] width 257 height 29
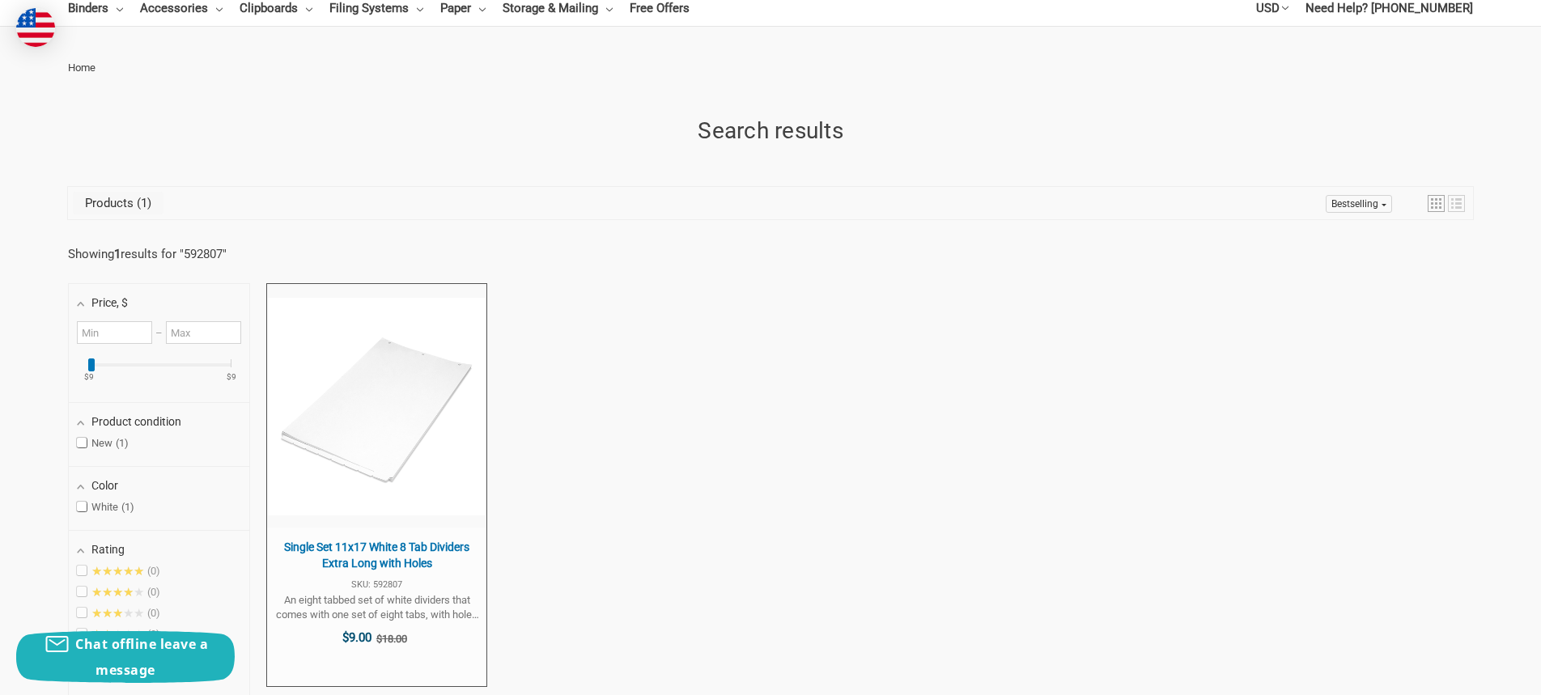
scroll to position [248, 0]
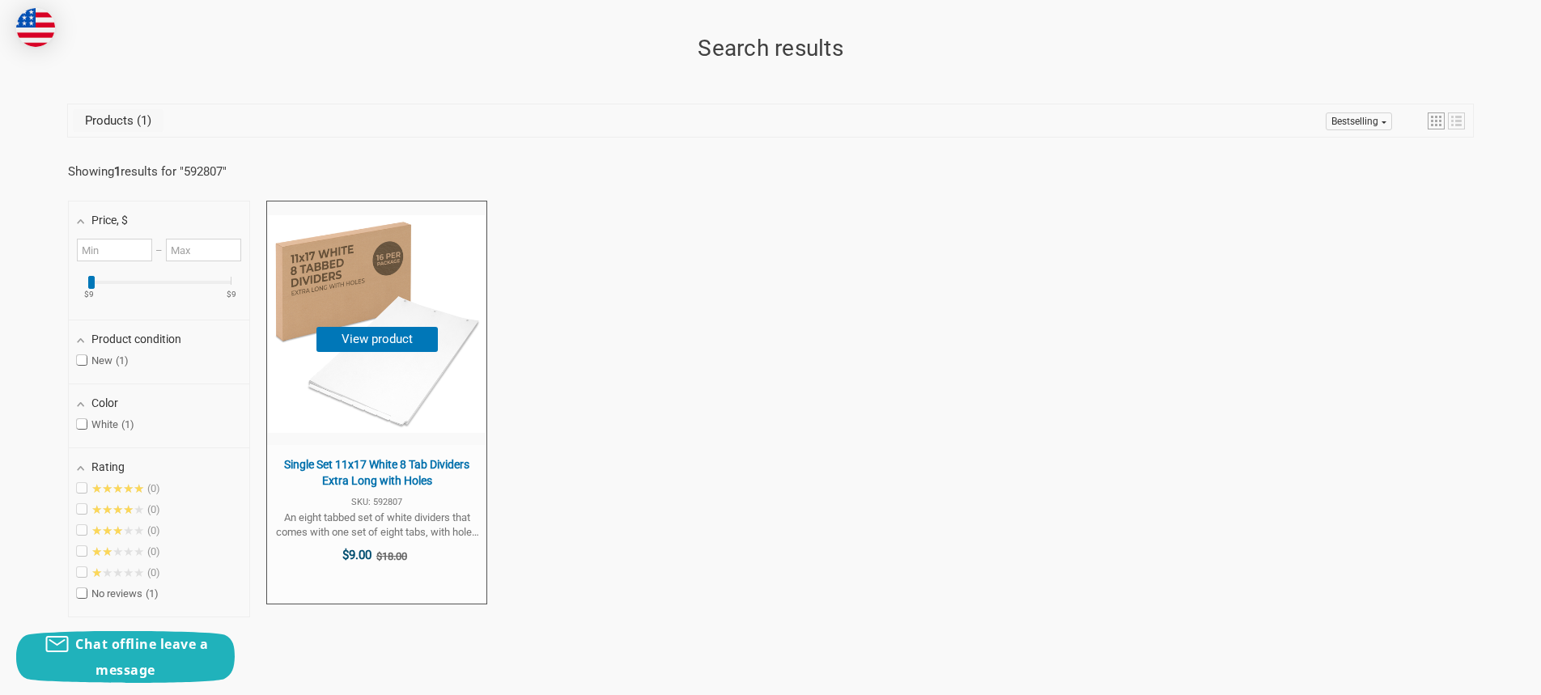
click at [400, 387] on img "Single Set 11x17 White 8 Tab Dividers Extra Long with Holes" at bounding box center [377, 324] width 218 height 218
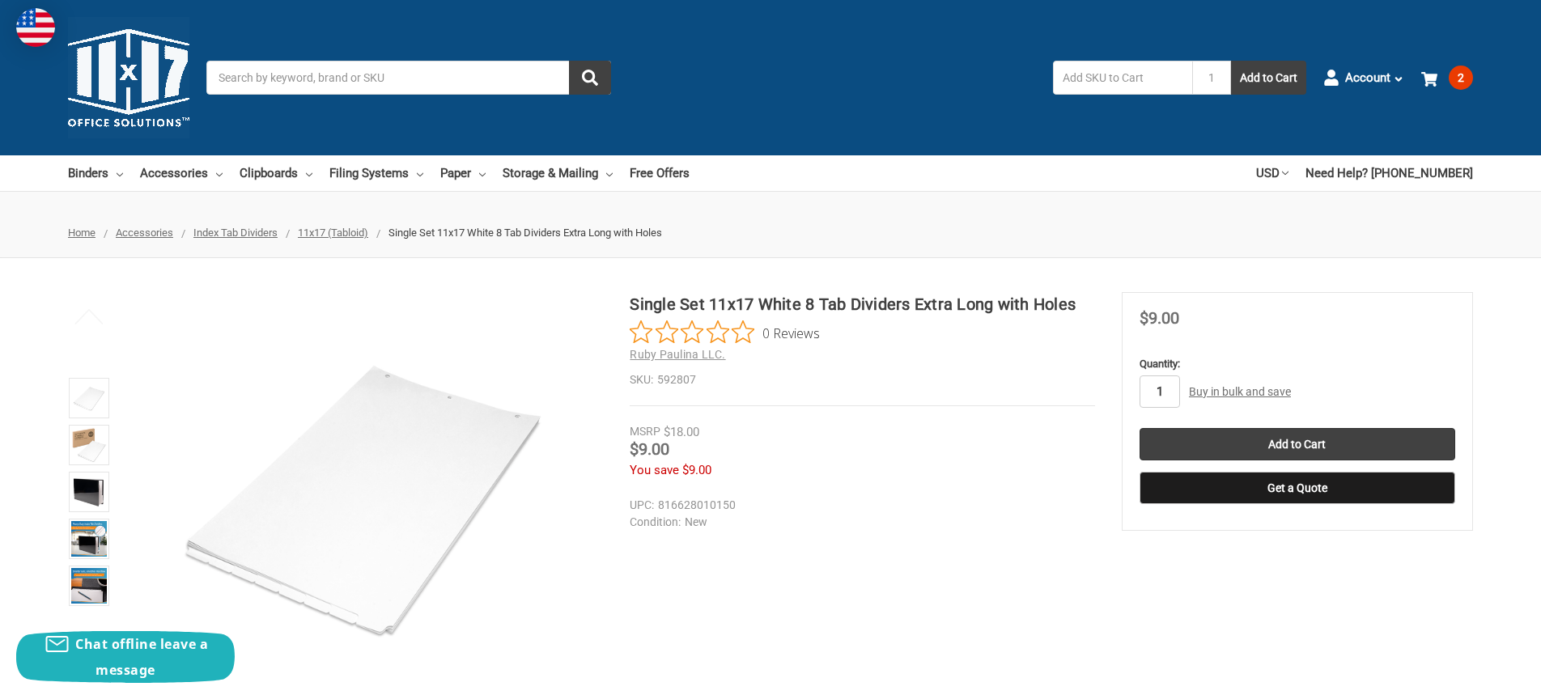
drag, startPoint x: 1170, startPoint y: 382, endPoint x: 1138, endPoint y: 396, distance: 34.4
click at [1140, 396] on input "1" at bounding box center [1160, 392] width 40 height 32
type input "2"
click at [1267, 439] on input "Add to Cart" at bounding box center [1298, 444] width 316 height 32
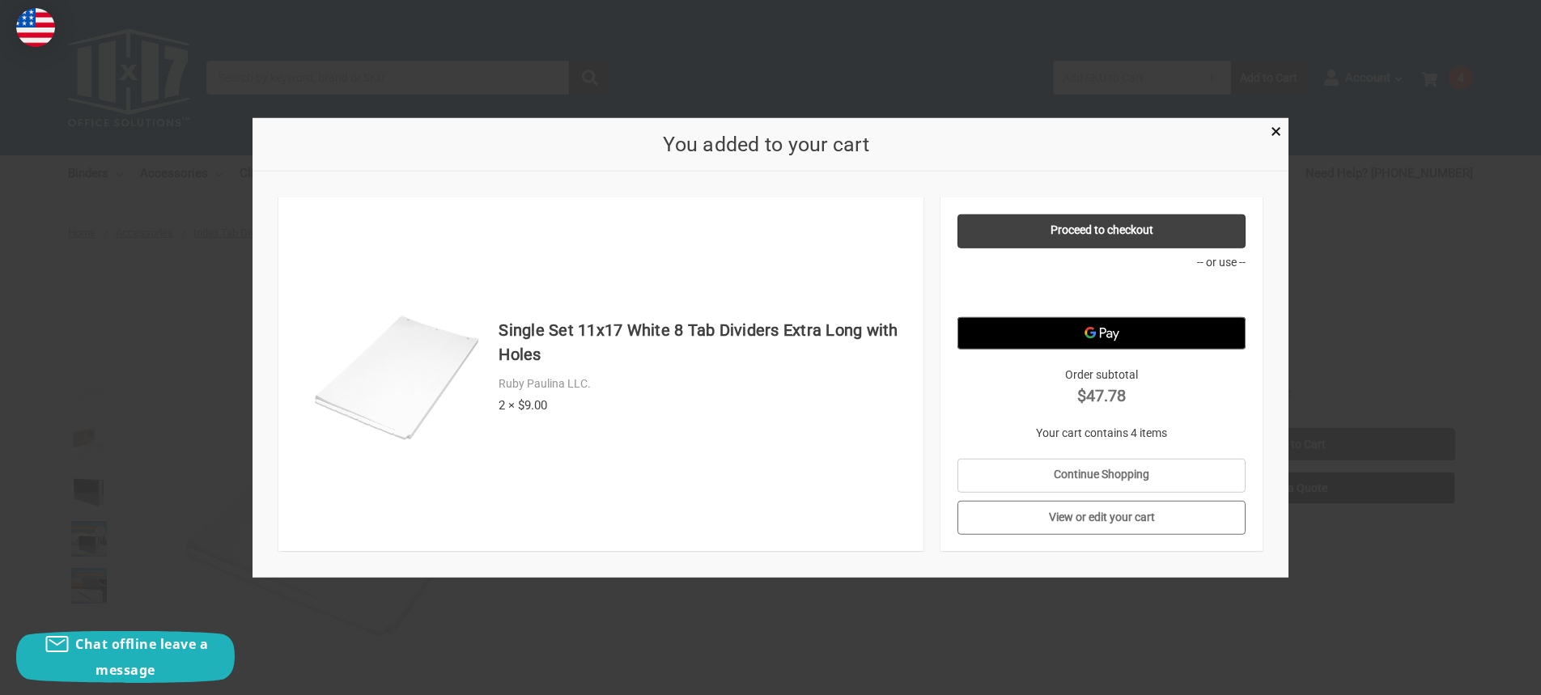
click at [1102, 521] on link "View or edit your cart" at bounding box center [1102, 518] width 289 height 34
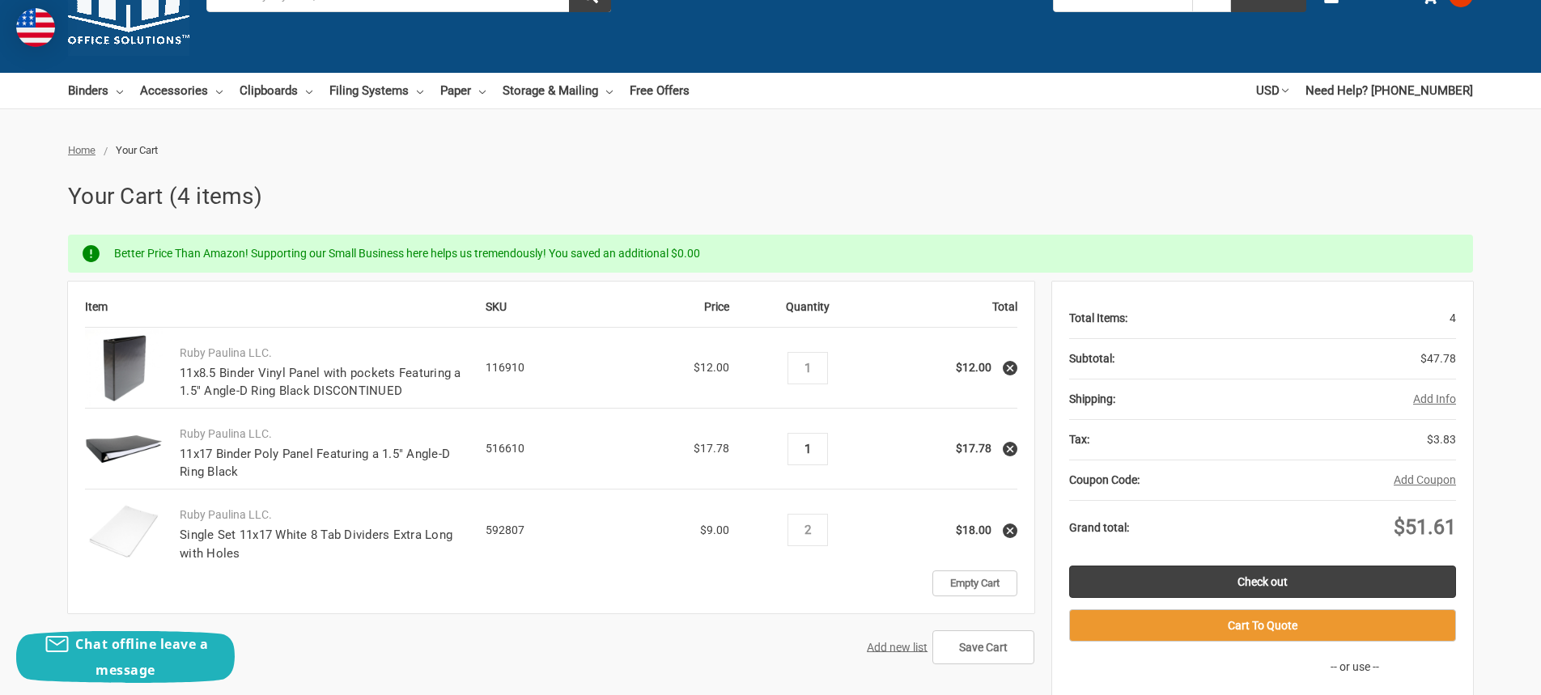
click at [813, 448] on input "1" at bounding box center [807, 449] width 28 height 15
type input "2"
click at [1280, 576] on link "Check out" at bounding box center [1262, 582] width 387 height 32
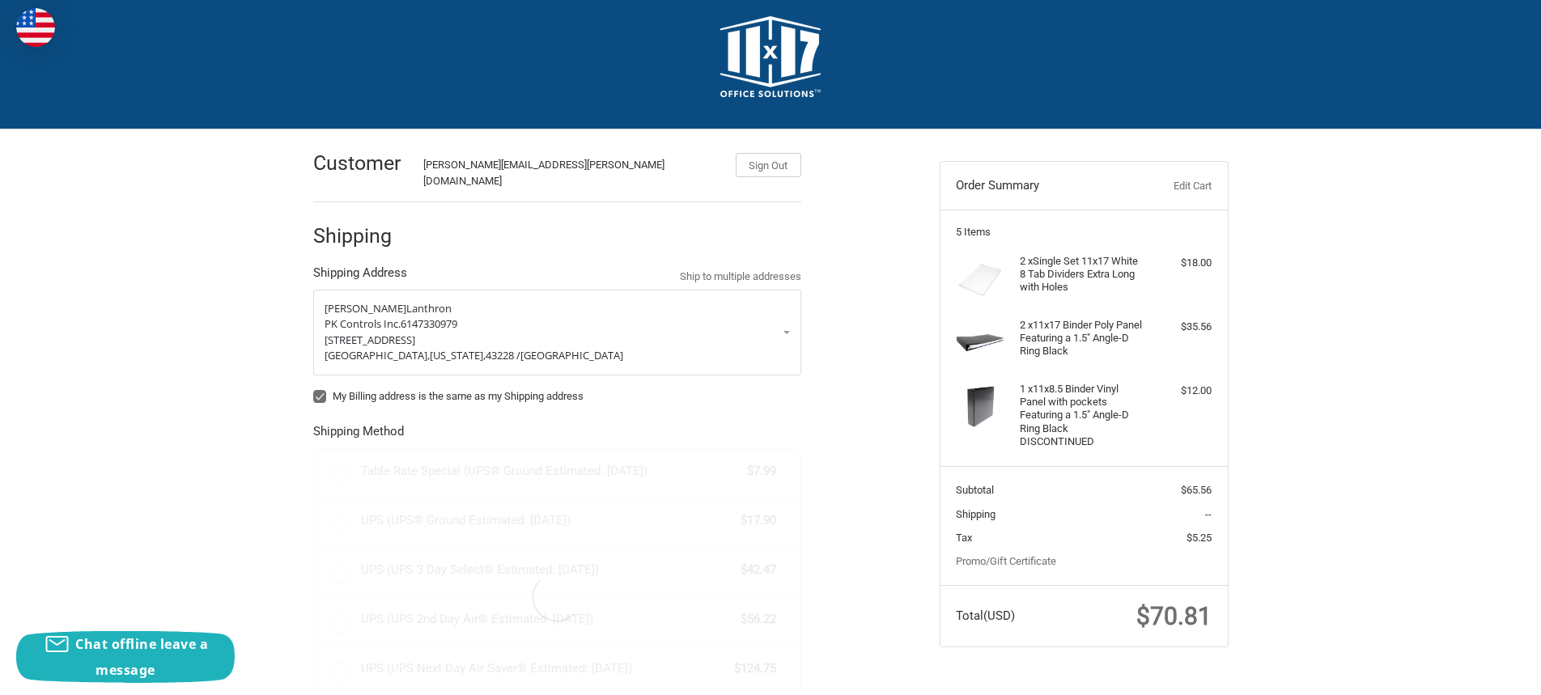
radio input "true"
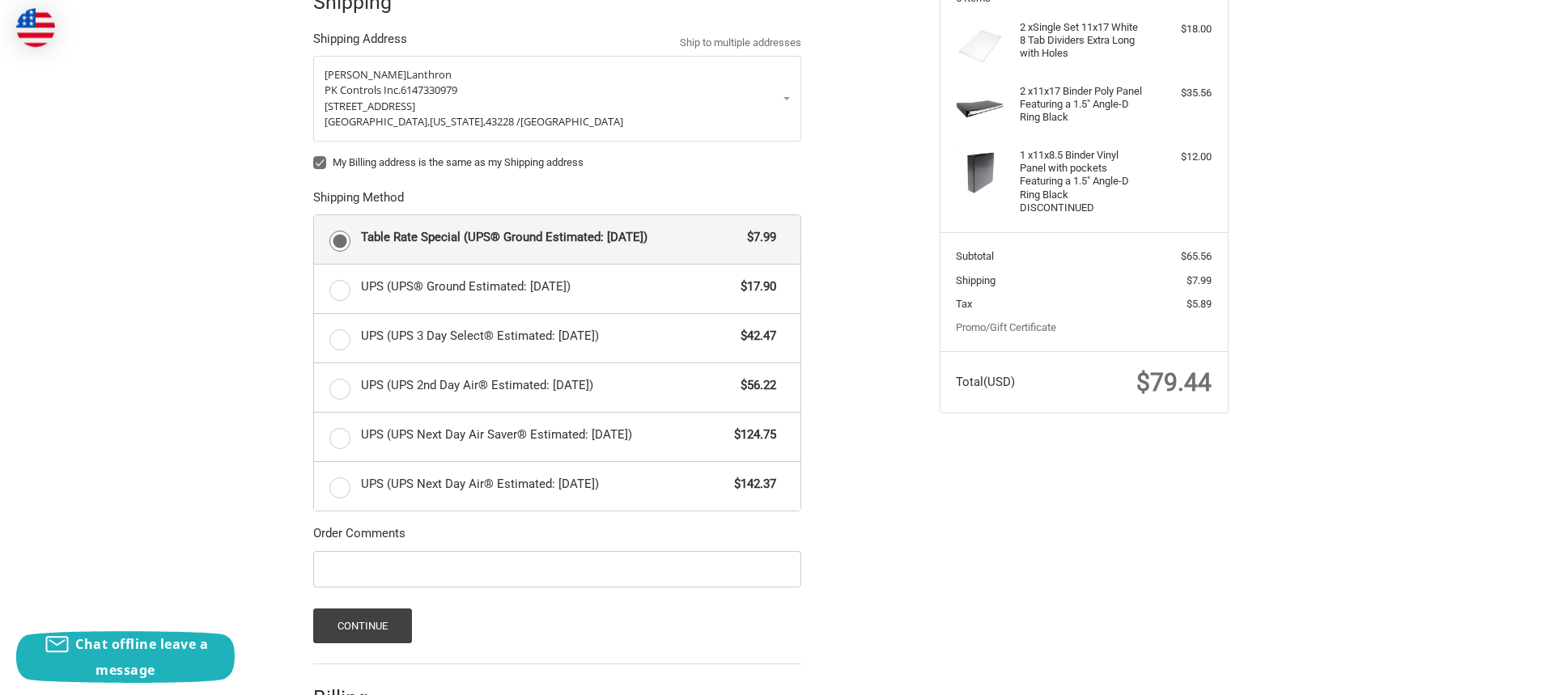
scroll to position [346, 0]
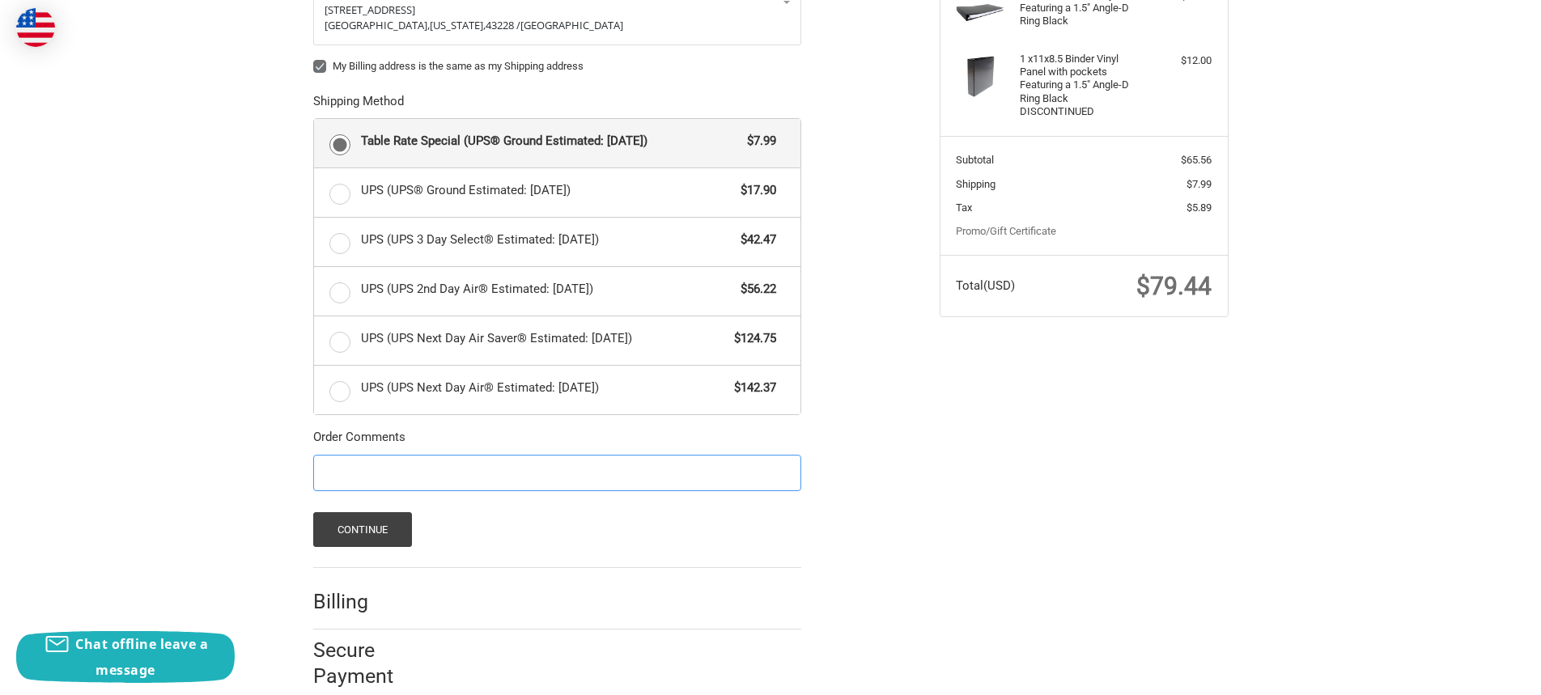
click at [416, 469] on input "Order Comments" at bounding box center [557, 473] width 488 height 36
paste input "PKJL250927-52"
drag, startPoint x: 338, startPoint y: 463, endPoint x: 287, endPoint y: 467, distance: 51.2
click at [313, 467] on input "po PKJL250927-52" at bounding box center [557, 473] width 488 height 36
click at [448, 461] on input "PO PKJL250927-52" at bounding box center [557, 473] width 488 height 36
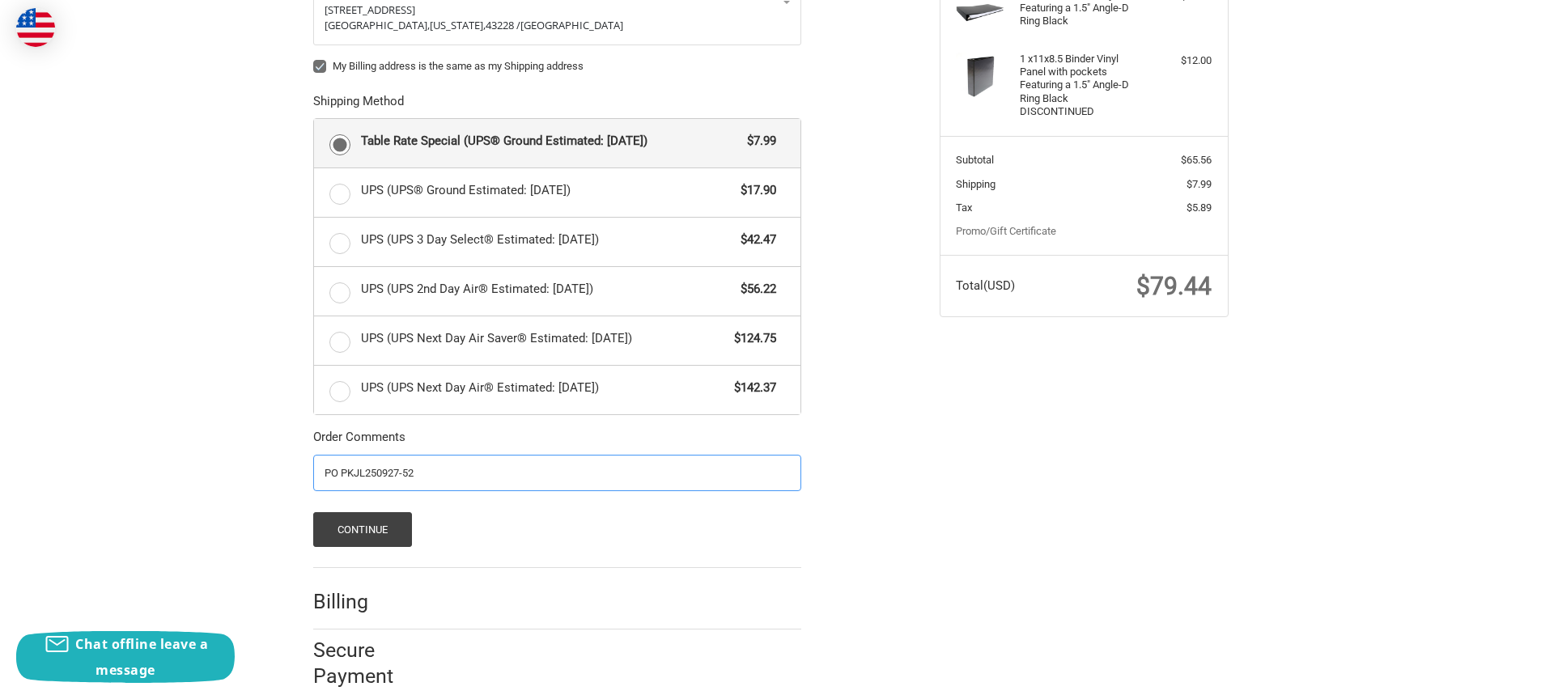
click at [325, 457] on input "PO PKJL250927-52" at bounding box center [557, 473] width 488 height 36
paste input "HPB-JV-241008-1"
type input "HPB-JV-241008-1 / PO PKJL250927-52"
click at [378, 517] on button "Continue" at bounding box center [363, 529] width 100 height 35
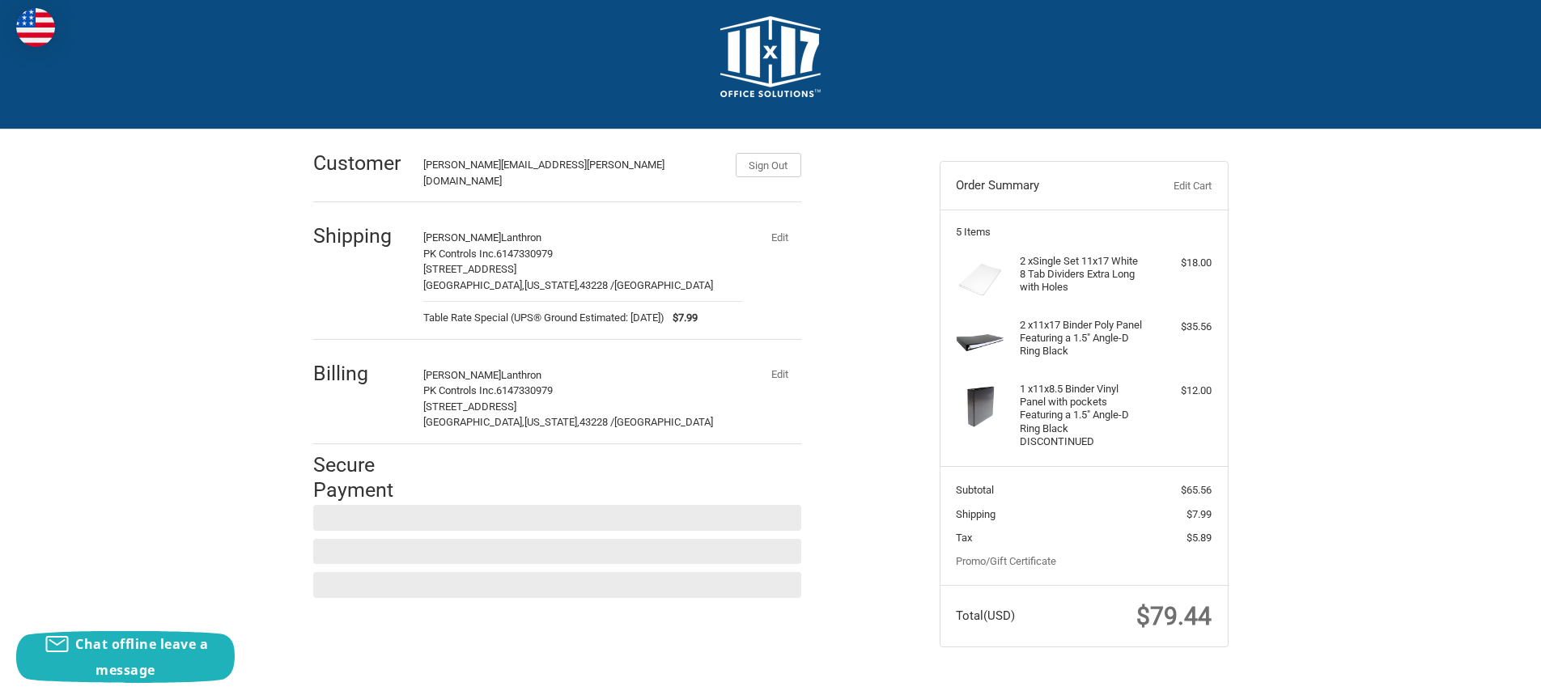
scroll to position [15, 0]
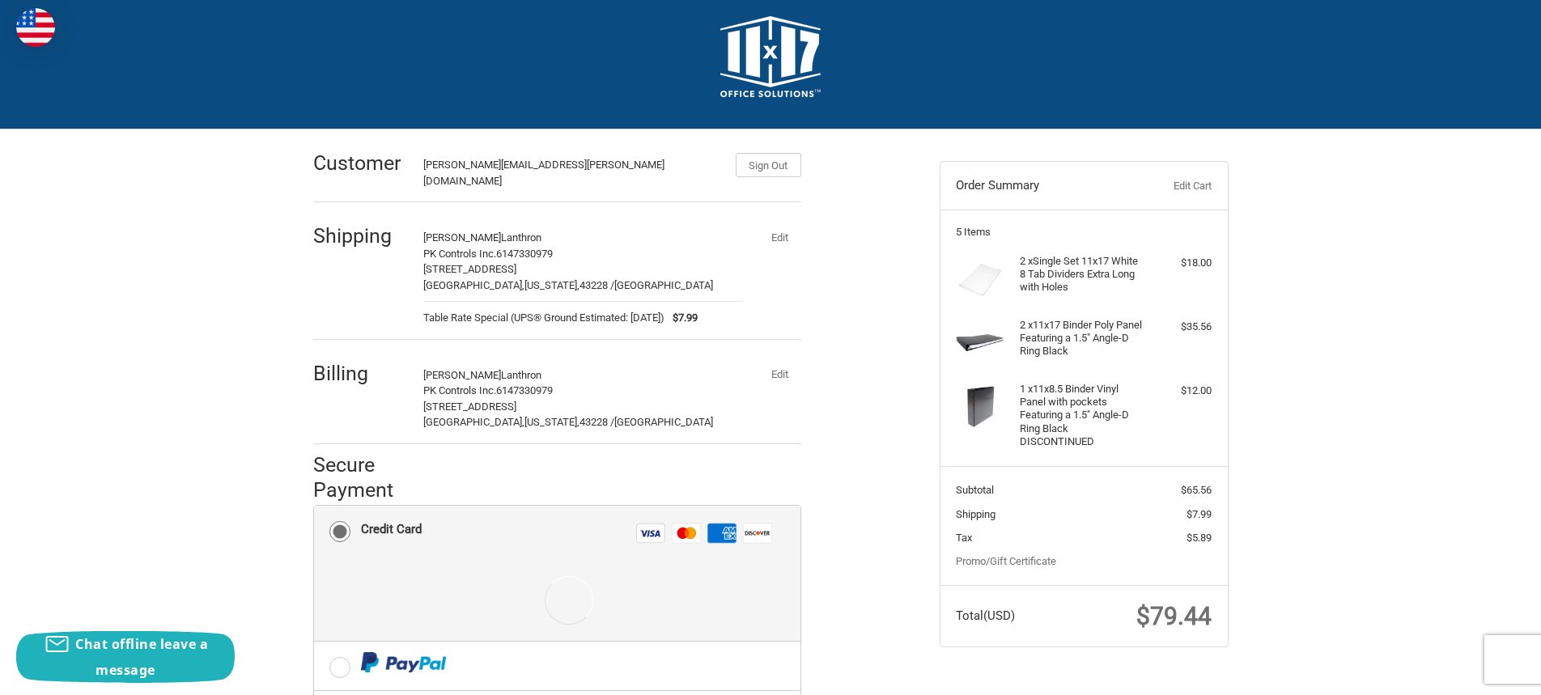
click at [778, 366] on button "Edit" at bounding box center [780, 374] width 42 height 23
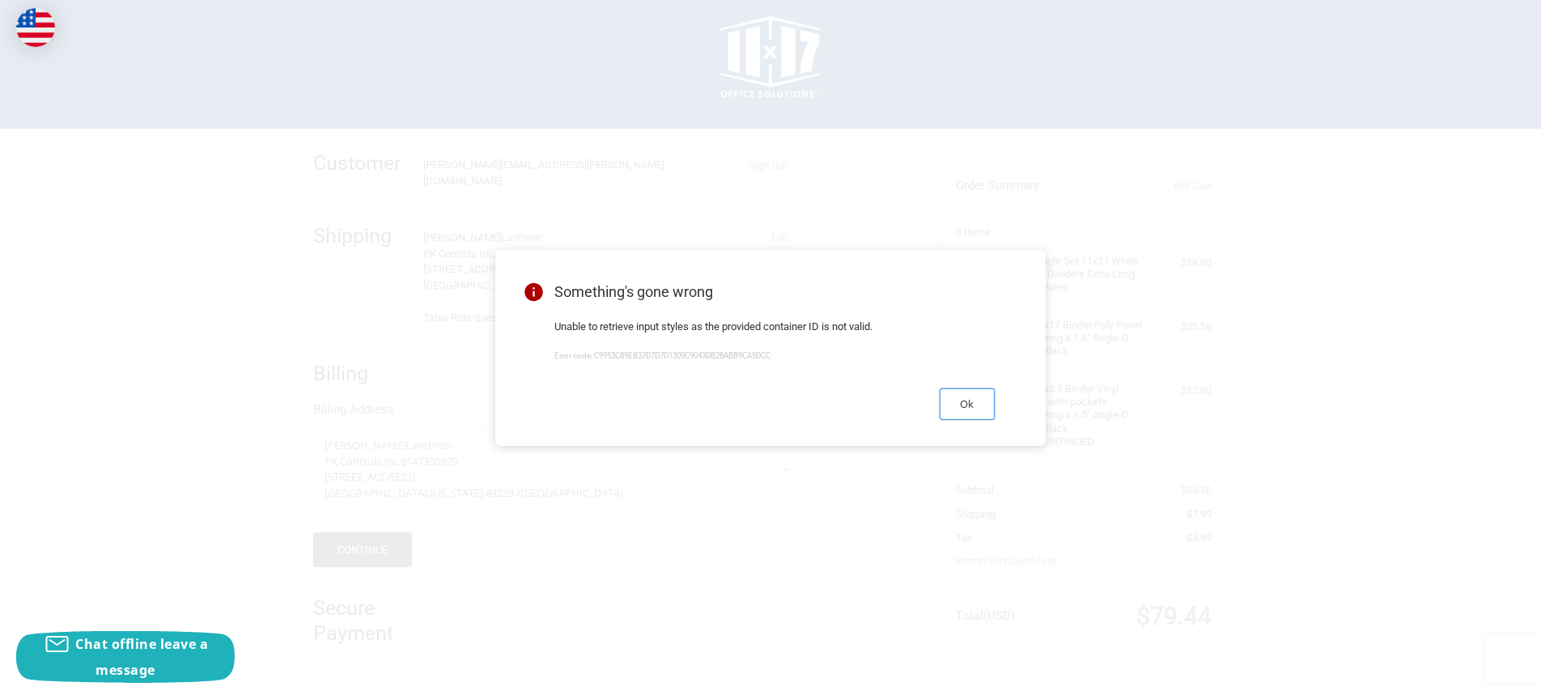
click at [974, 406] on button "Ok" at bounding box center [967, 405] width 55 height 32
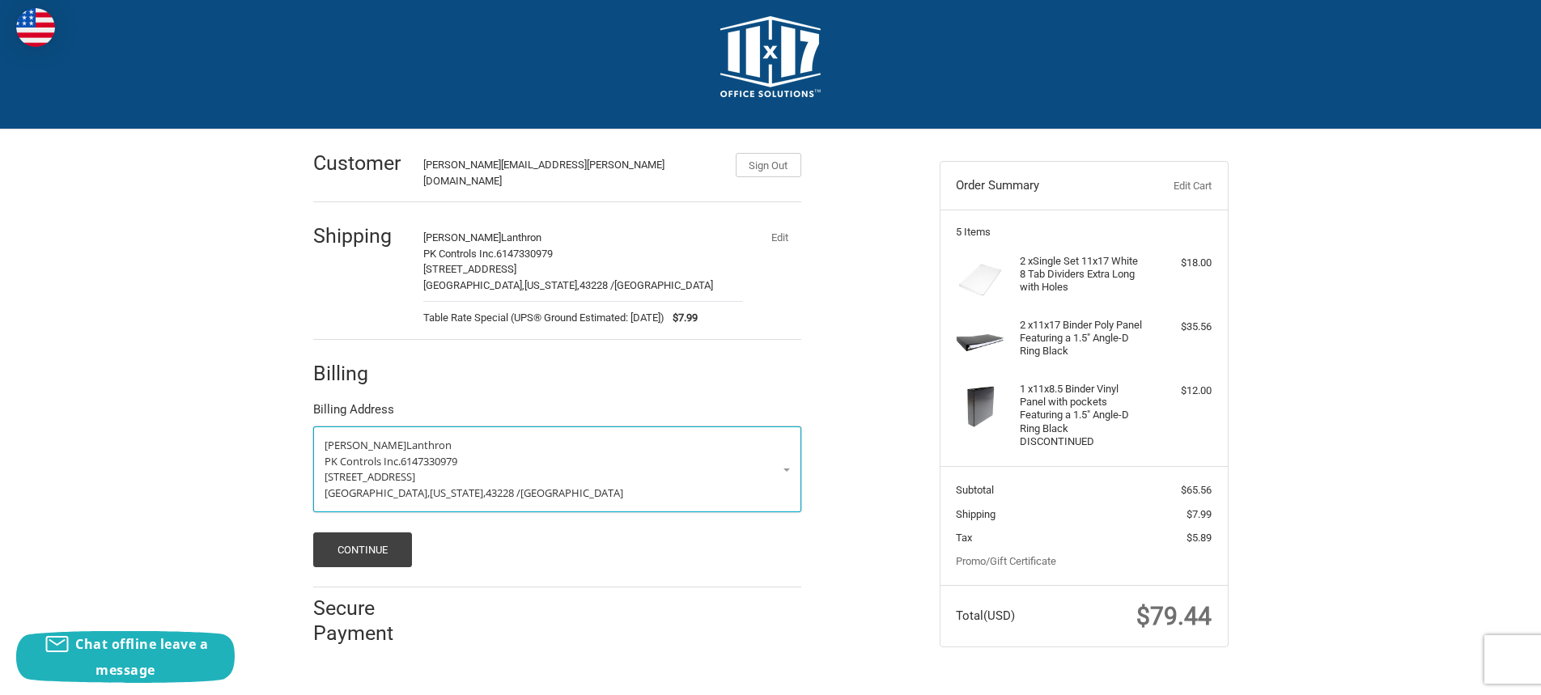
click at [410, 454] on span "6147330979" at bounding box center [429, 461] width 57 height 15
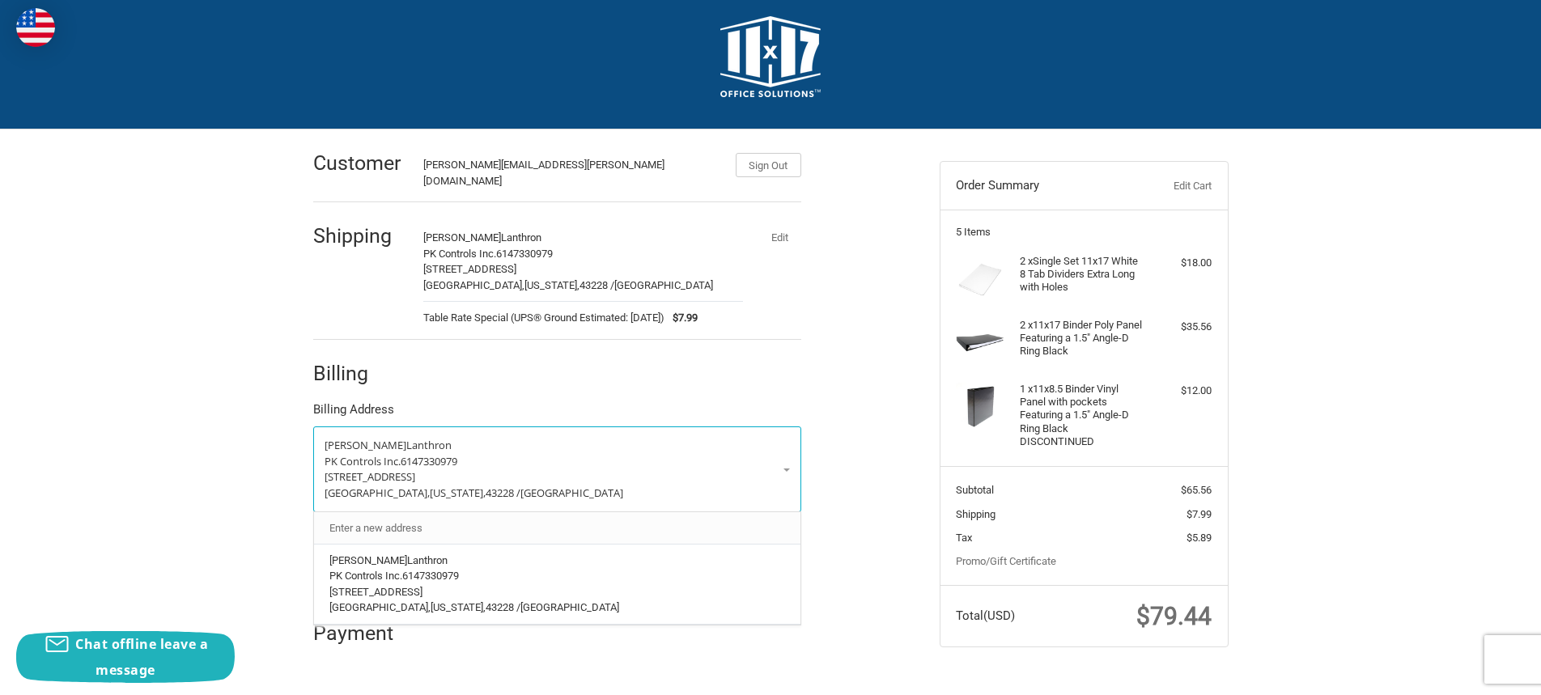
click at [401, 513] on link "Enter a new address" at bounding box center [556, 528] width 471 height 32
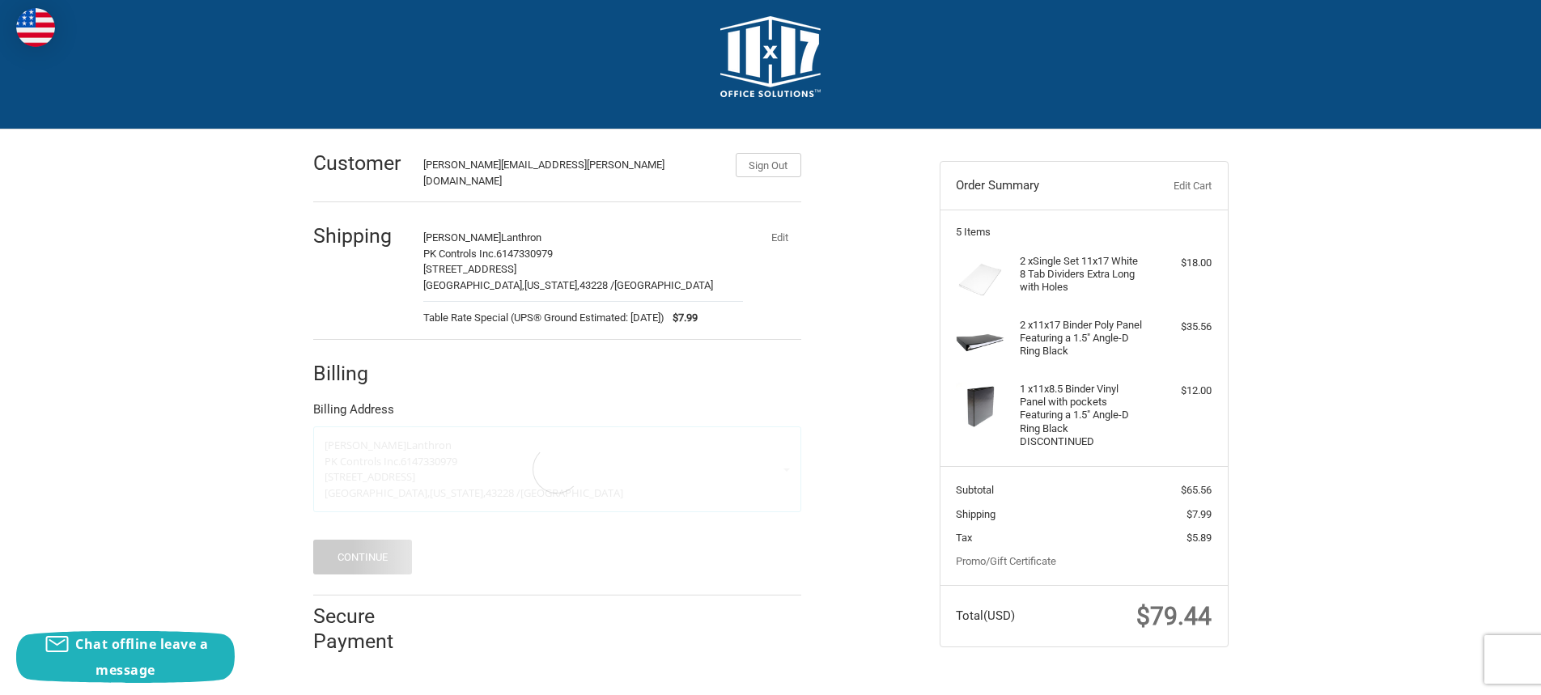
select select "US"
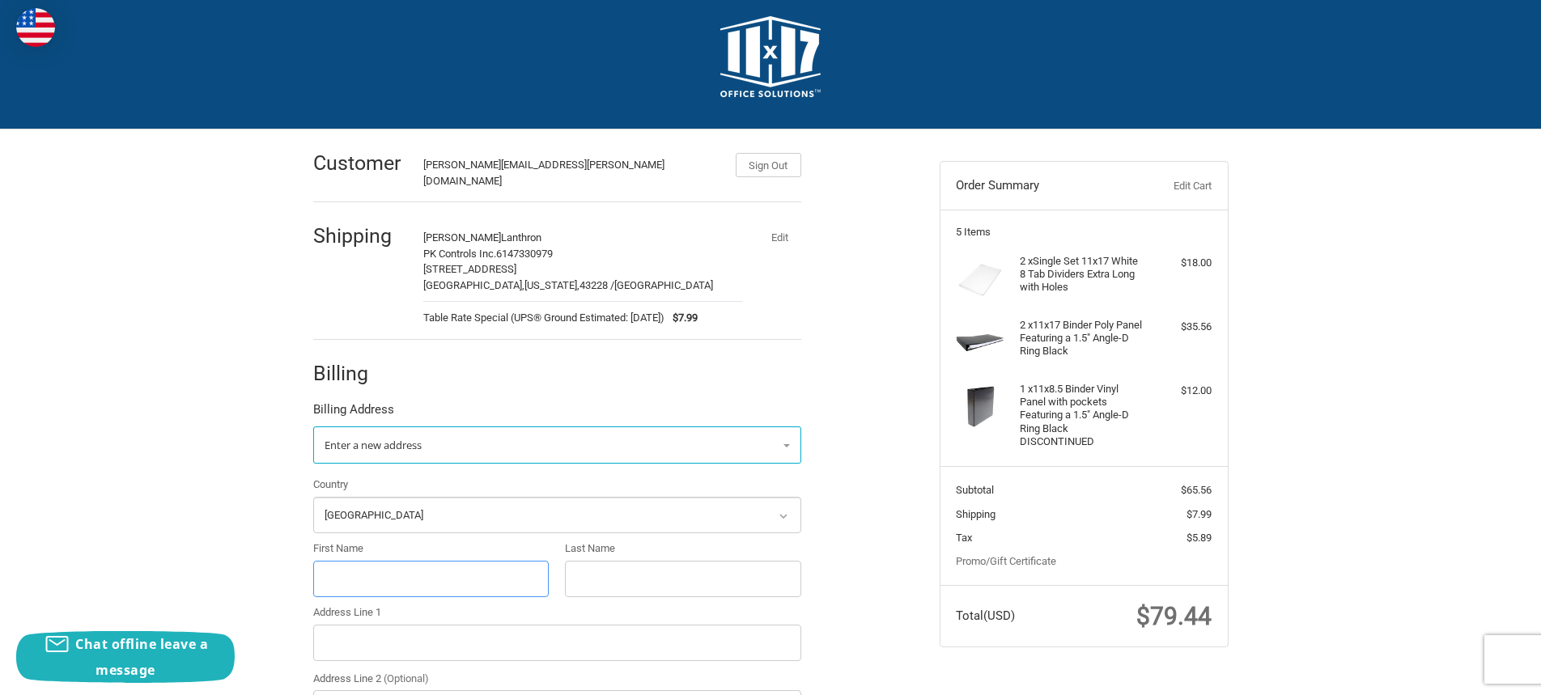
click at [372, 561] on input "First Name" at bounding box center [431, 579] width 236 height 36
type input "JEFF"
type input "LANTHRON"
type input "PK CONTROLS"
type input "COLUMBUS"
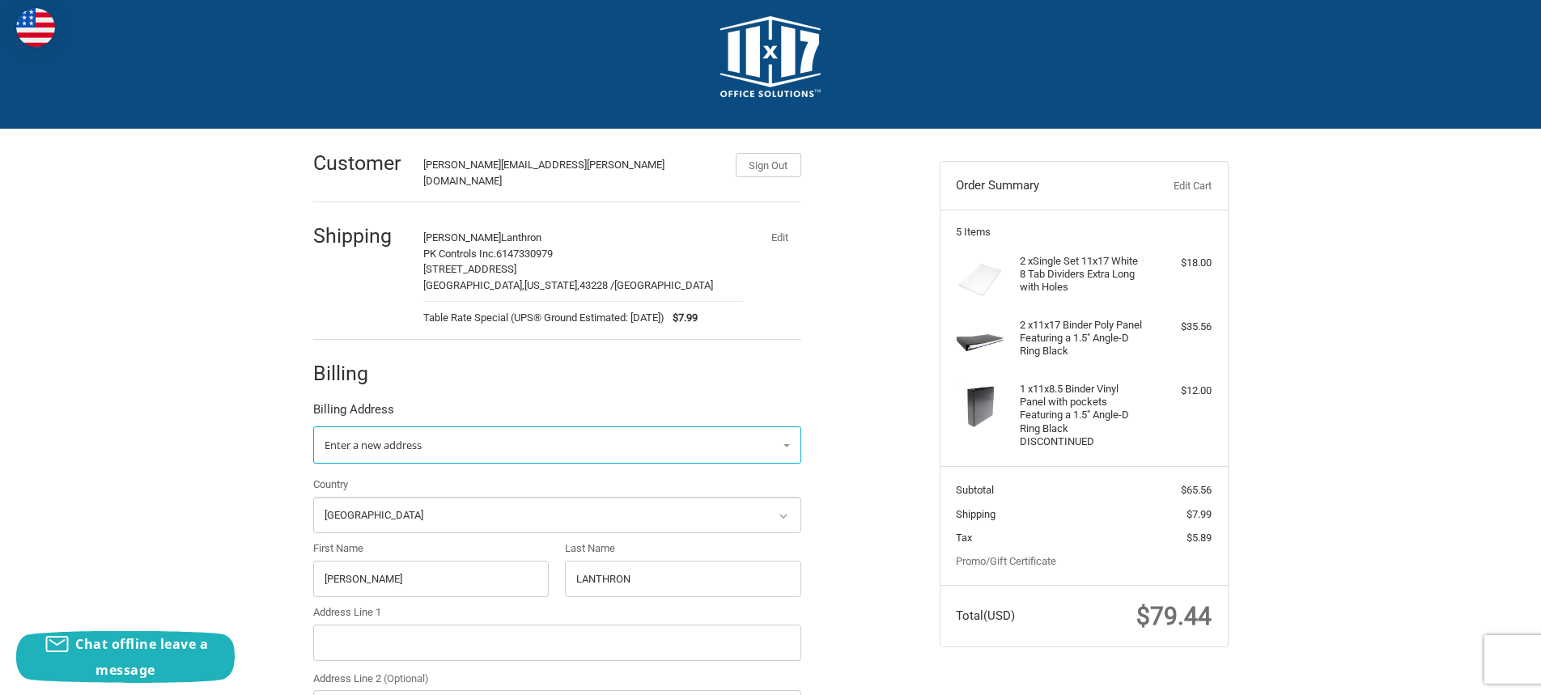
select select "OH"
type input "43219"
type input "+16147330979"
type input "3948 Townsfair Way, Ste 200"
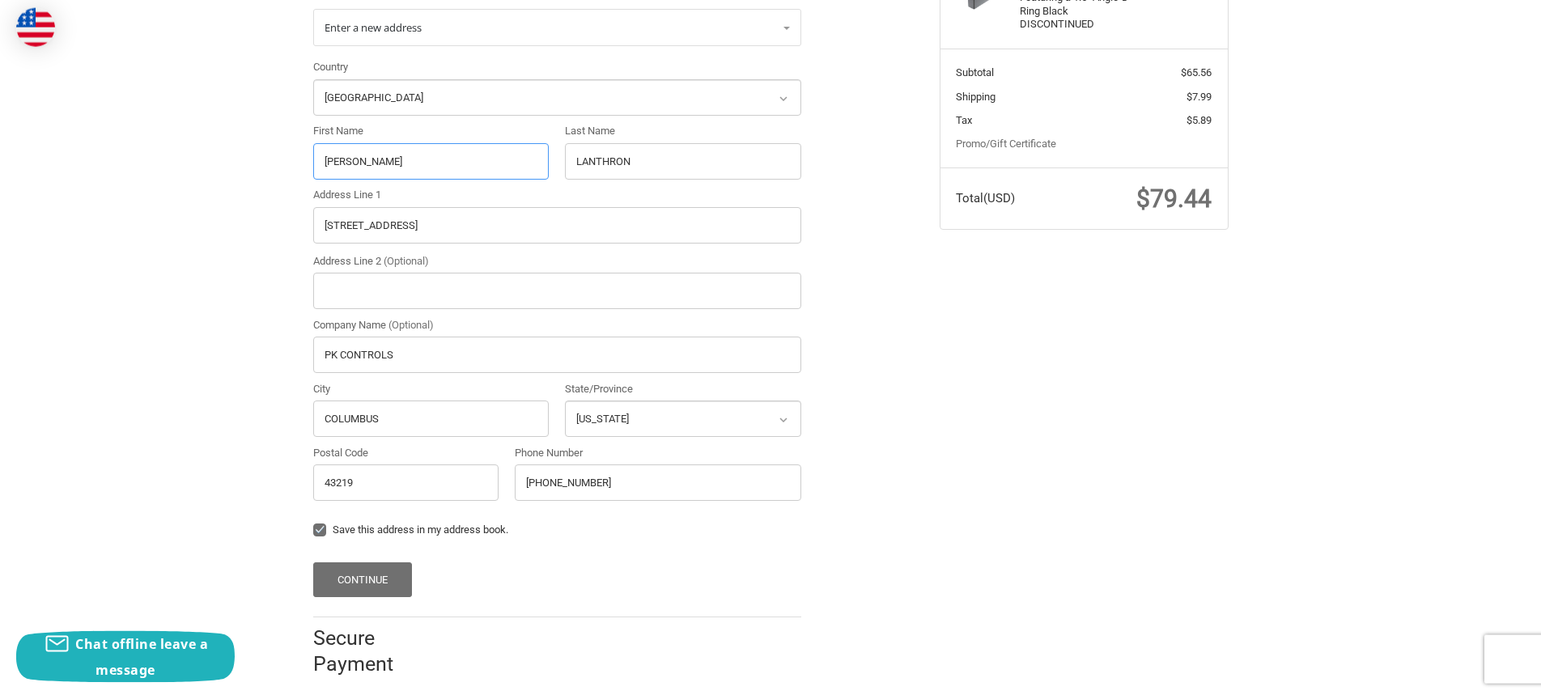
scroll to position [436, 0]
click at [372, 559] on button "Continue" at bounding box center [363, 576] width 100 height 35
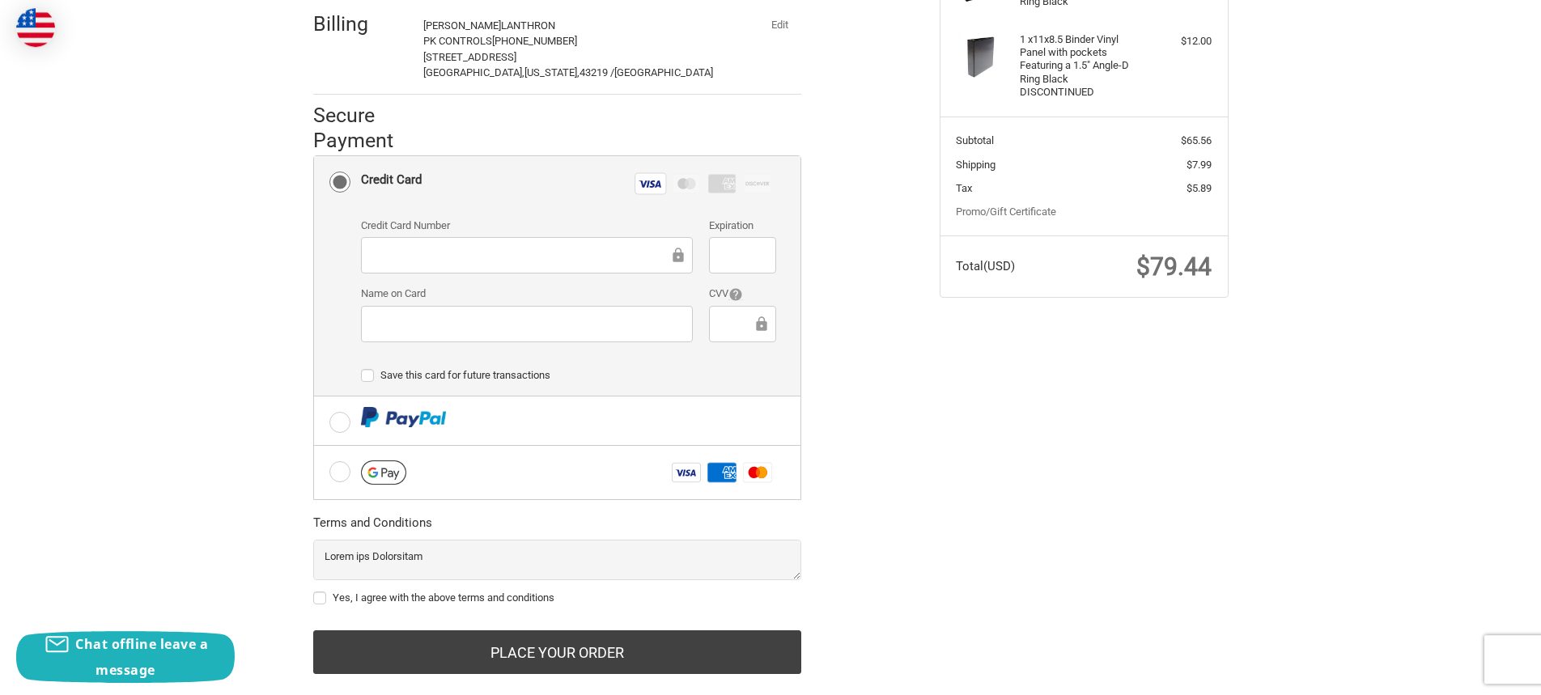
scroll to position [384, 0]
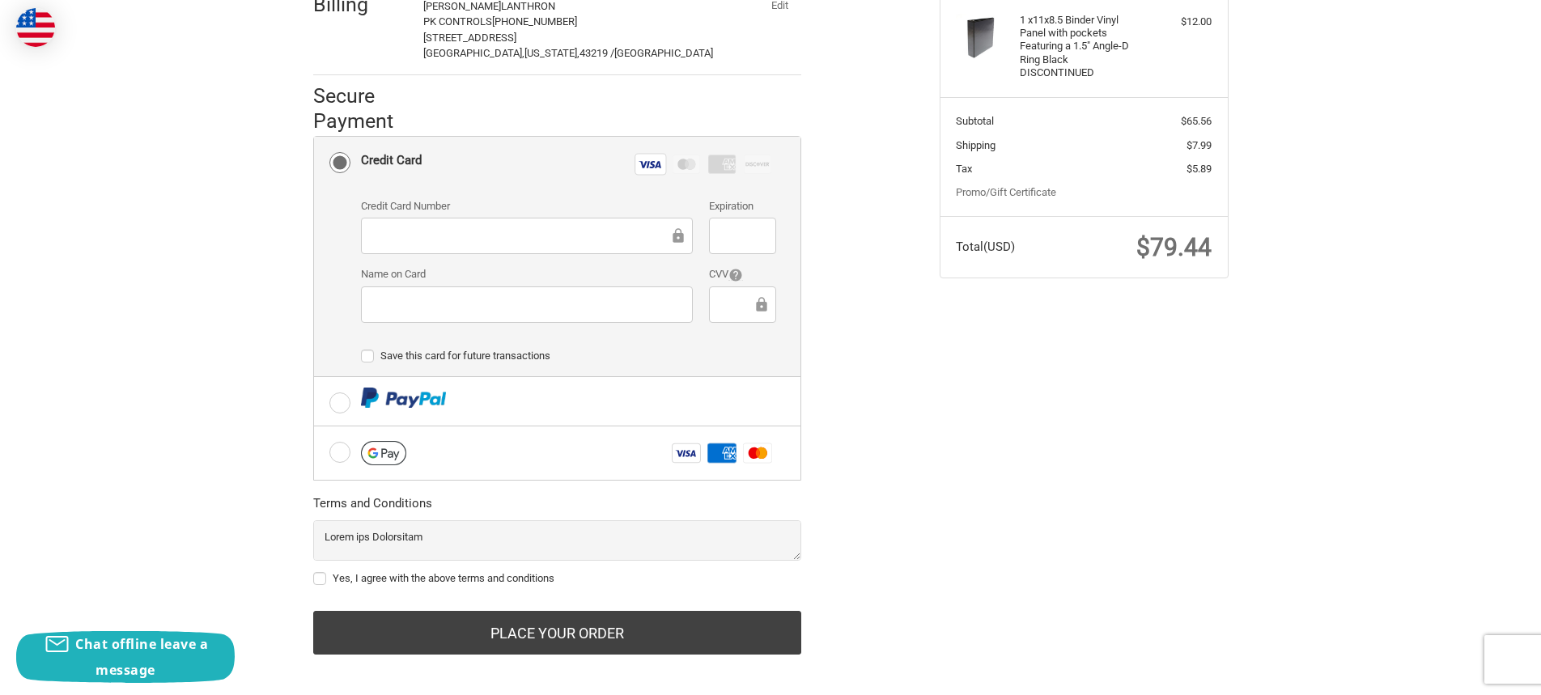
click at [411, 572] on label "Yes, I agree with the above terms and conditions" at bounding box center [557, 578] width 488 height 13
click at [314, 571] on input "Yes, I agree with the above terms and conditions" at bounding box center [313, 571] width 1 height 1
checkbox input "true"
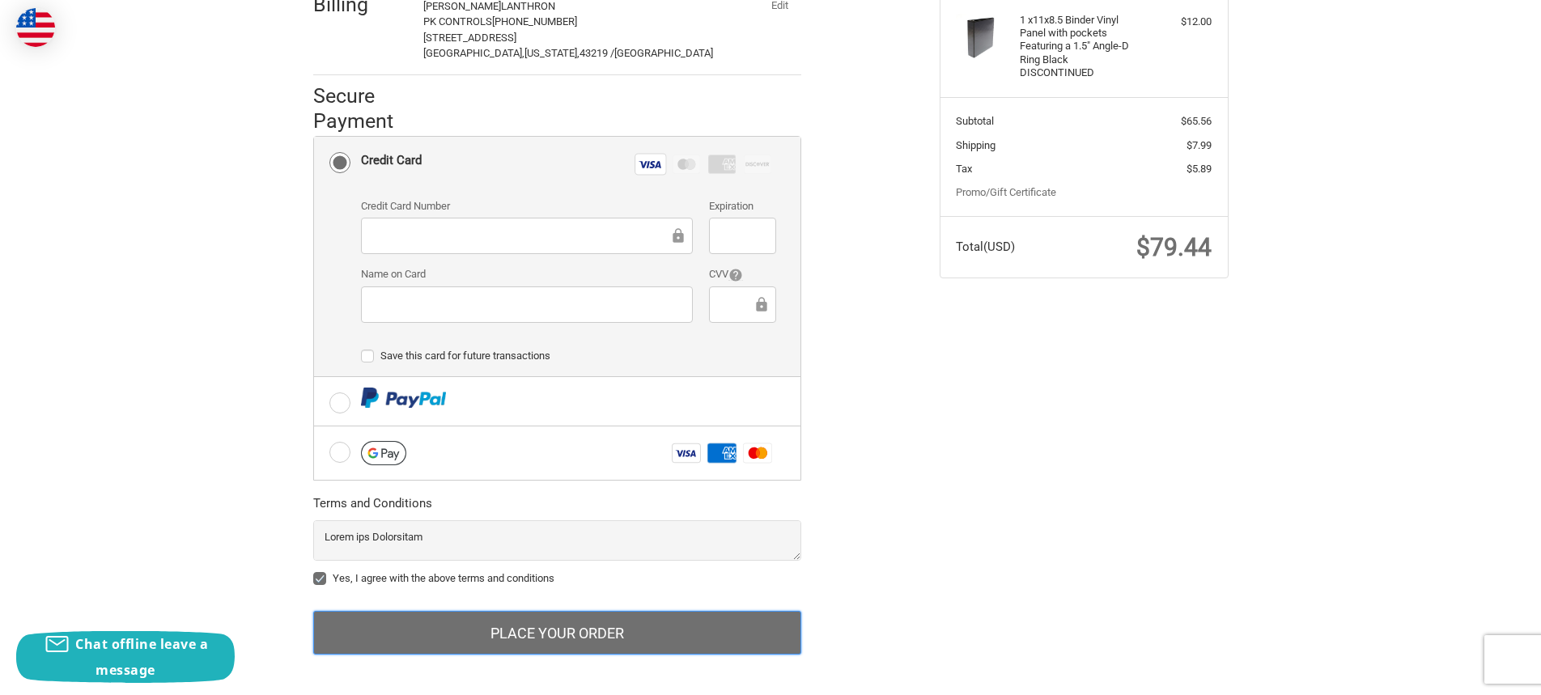
click at [617, 613] on button "Place Your Order" at bounding box center [557, 633] width 488 height 44
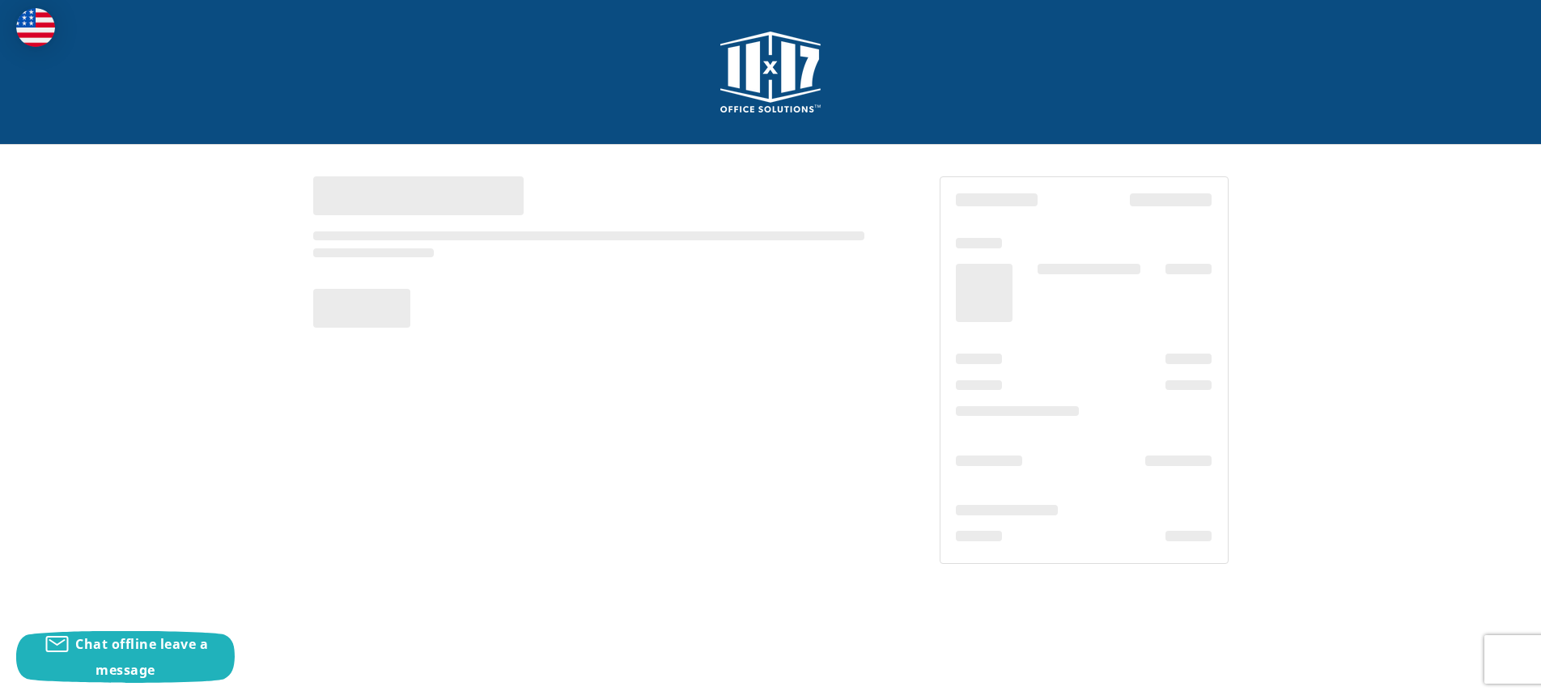
scroll to position [0, 0]
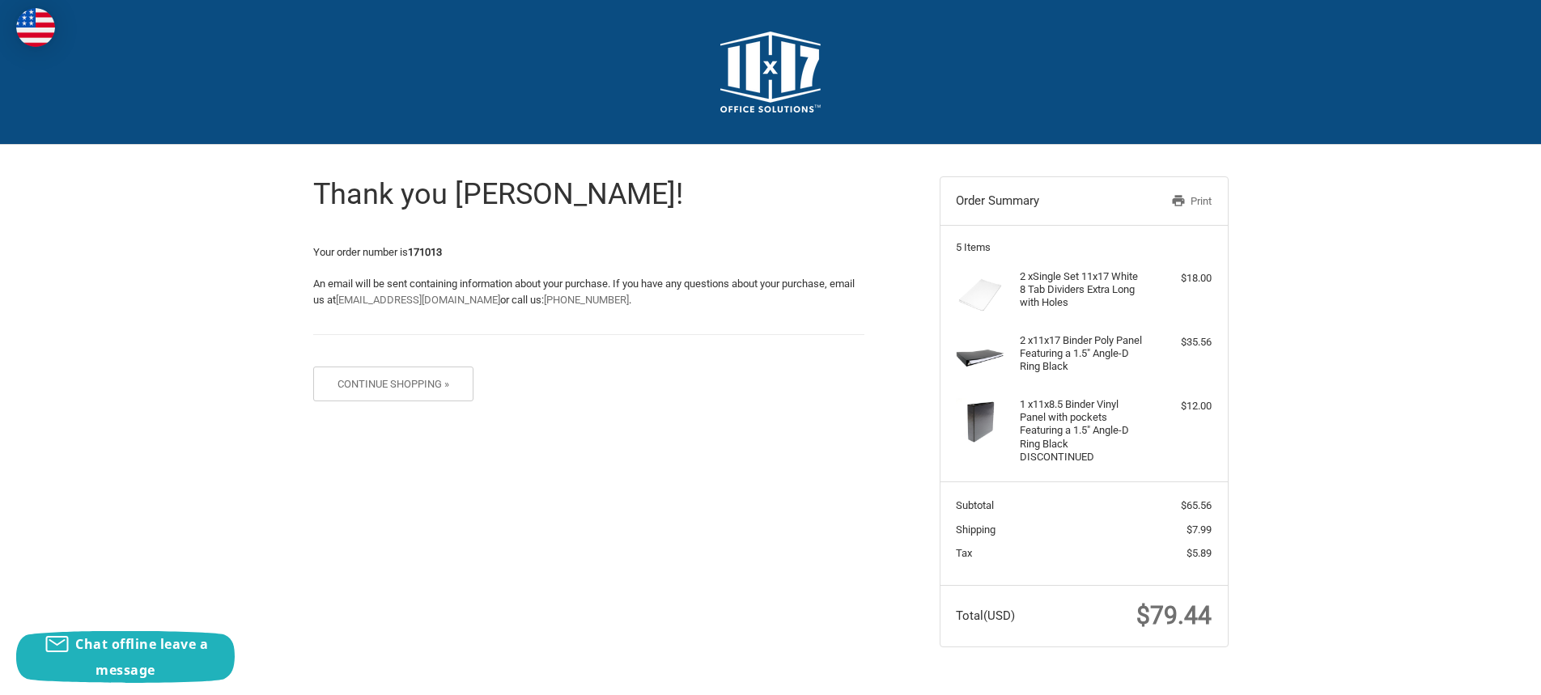
click at [435, 253] on strong "171013" at bounding box center [425, 252] width 34 height 12
copy span "171013"
click at [427, 379] on button "Continue Shopping »" at bounding box center [393, 384] width 161 height 35
